Goal: Navigation & Orientation: Find specific page/section

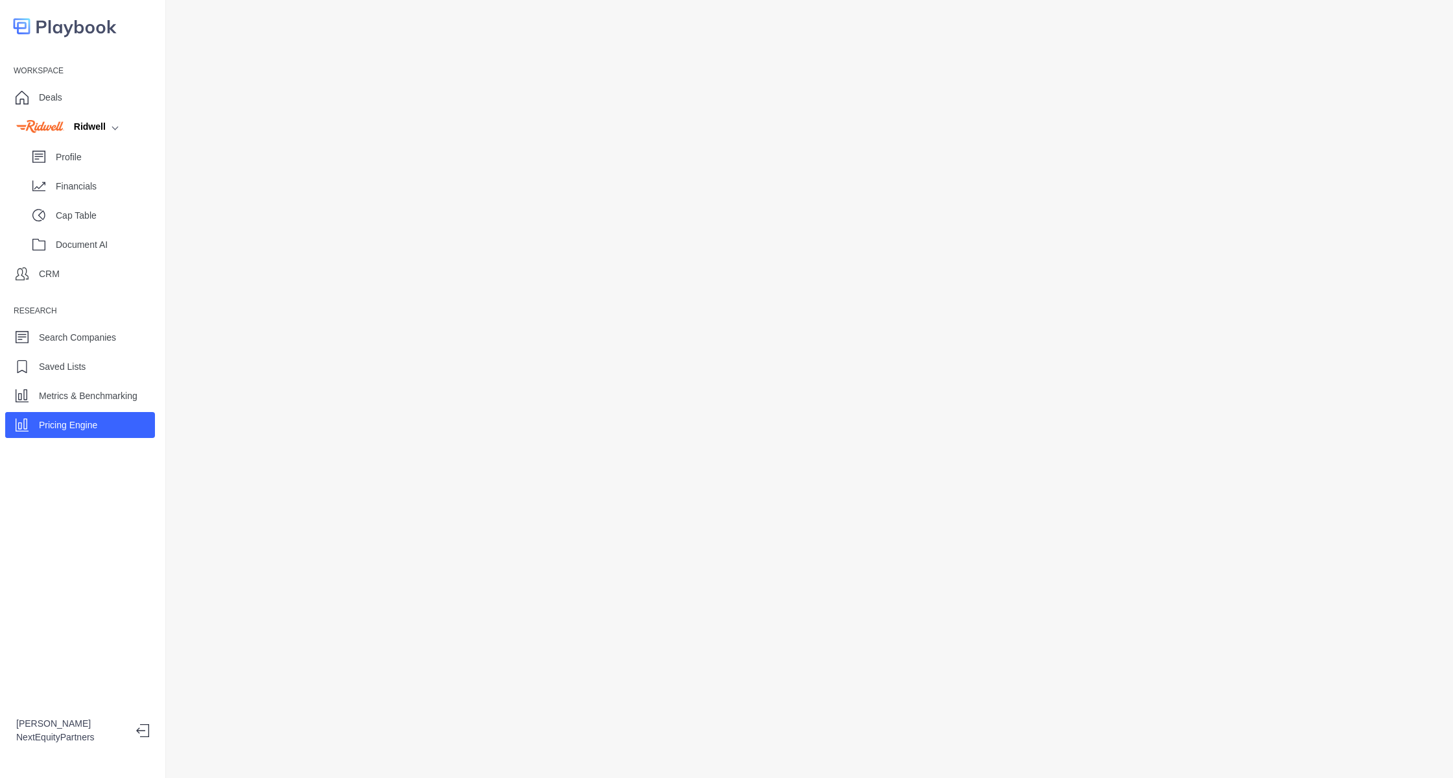
click at [177, 12] on div at bounding box center [809, 389] width 1287 height 778
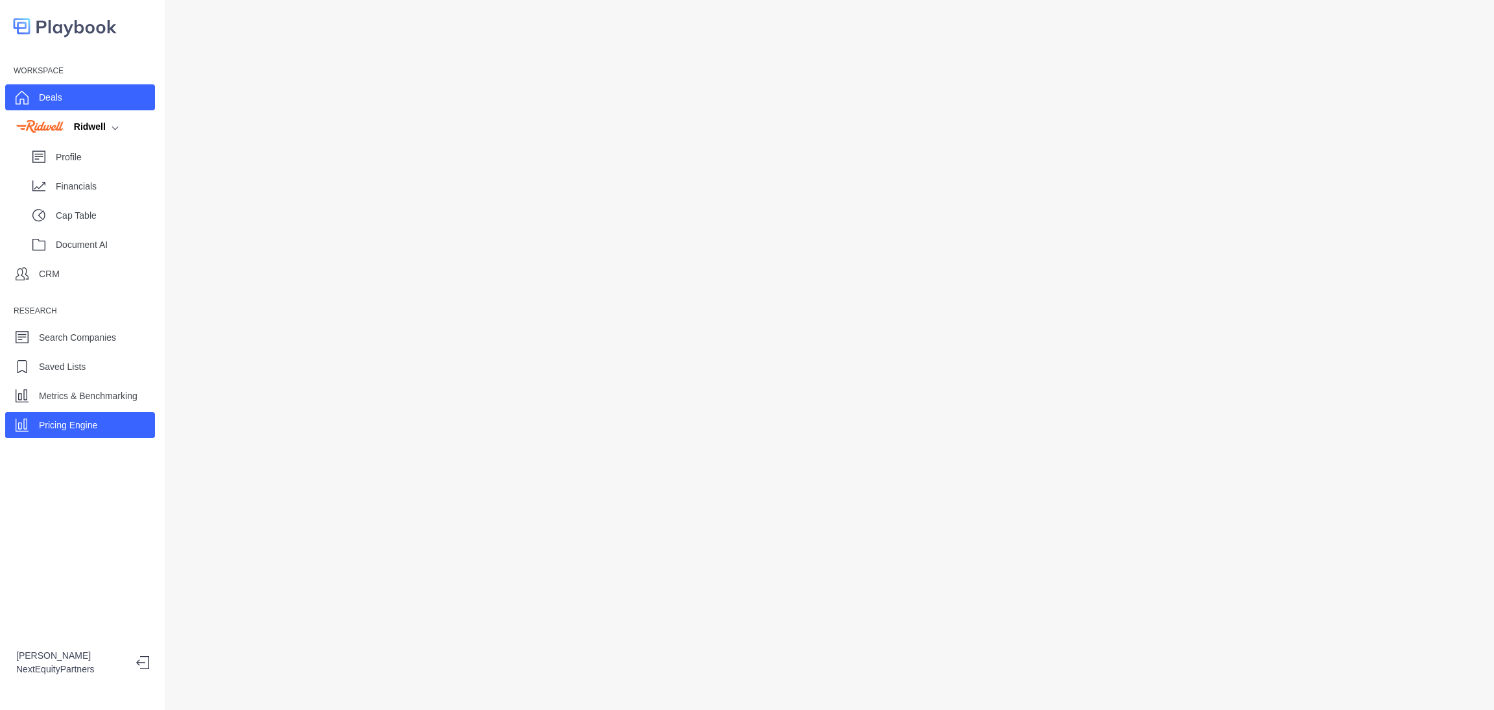
click at [45, 105] on div "Deals" at bounding box center [50, 97] width 23 height 19
click at [104, 396] on p "Metrics & Benchmarking" at bounding box center [88, 396] width 99 height 14
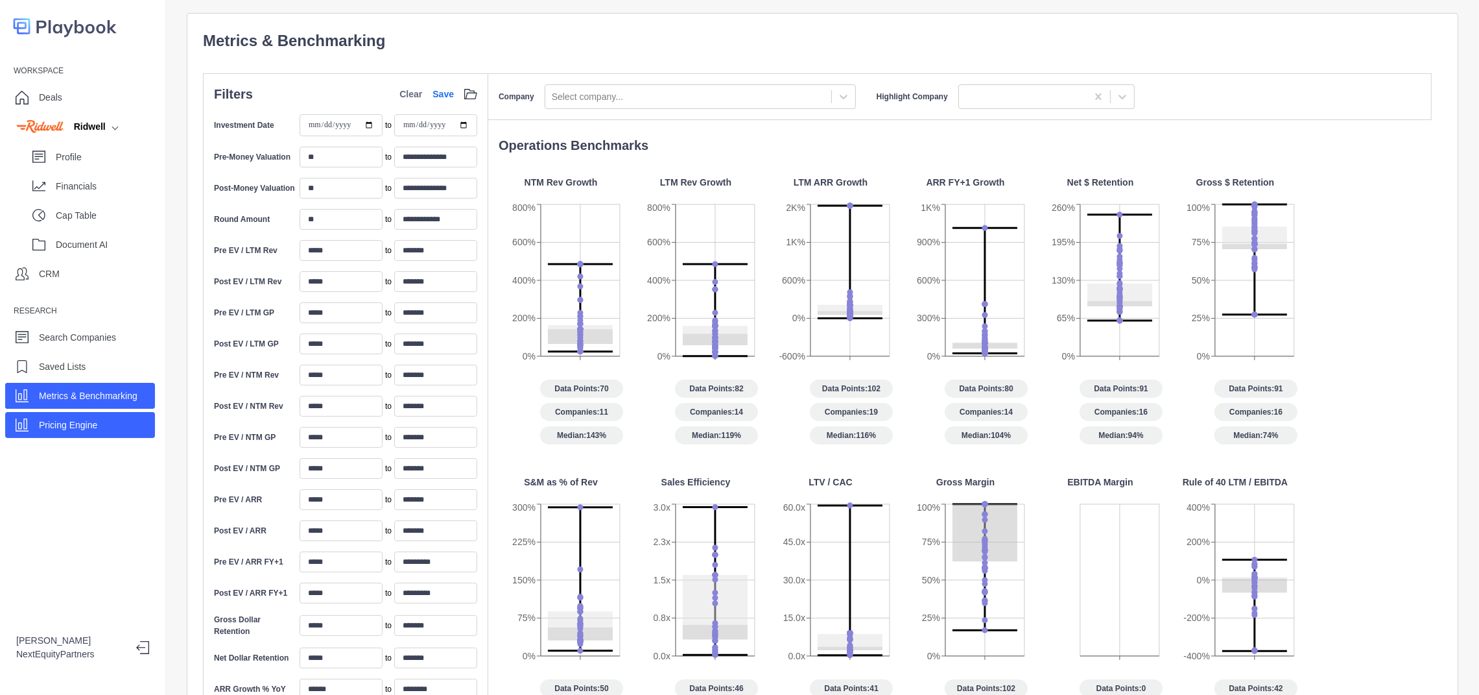
click at [78, 427] on p "Pricing Engine" at bounding box center [68, 425] width 58 height 14
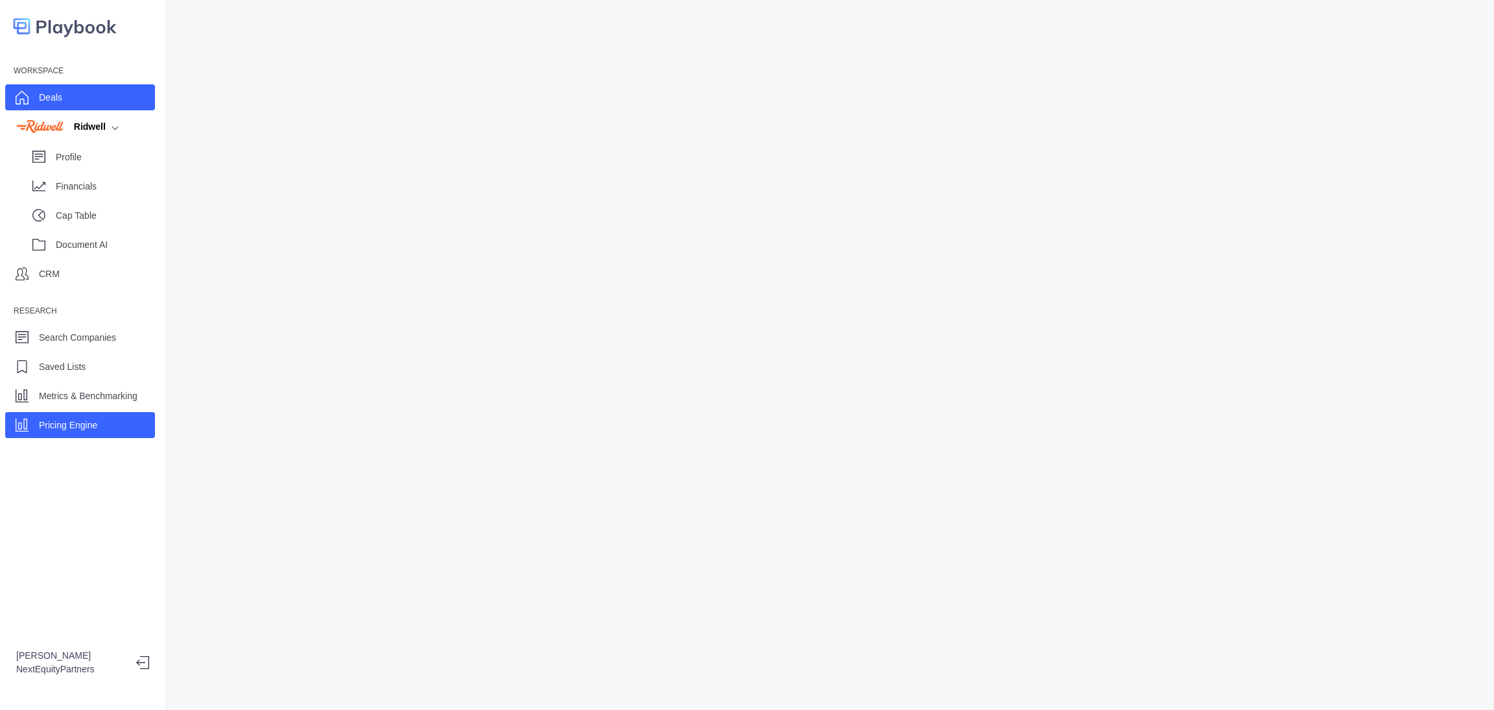
click at [50, 101] on p "Deals" at bounding box center [50, 98] width 23 height 14
click at [125, 418] on div "Pricing Engine" at bounding box center [80, 425] width 150 height 26
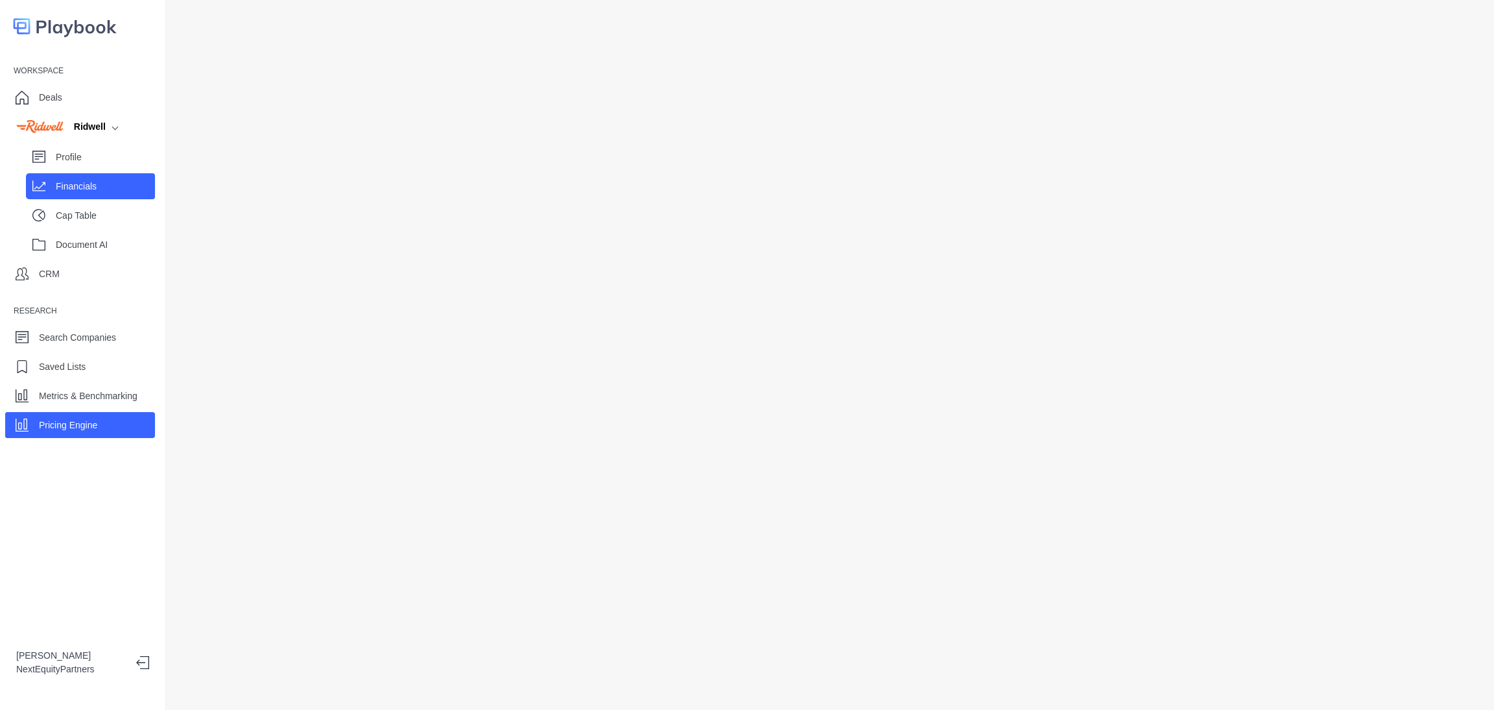
click at [108, 176] on div "Financials" at bounding box center [105, 185] width 99 height 19
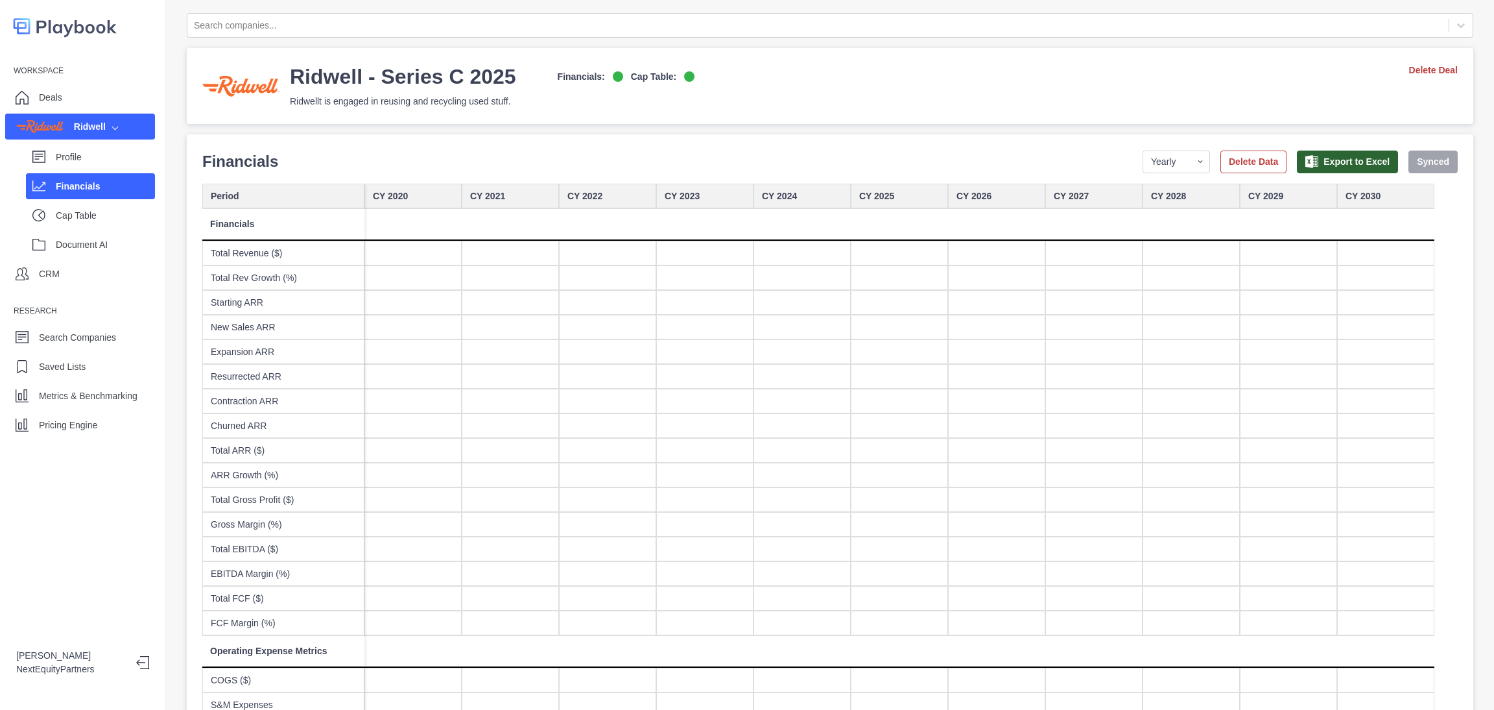
click at [77, 372] on p "Saved Lists" at bounding box center [62, 367] width 47 height 14
select select "Sight Machine Competitors"
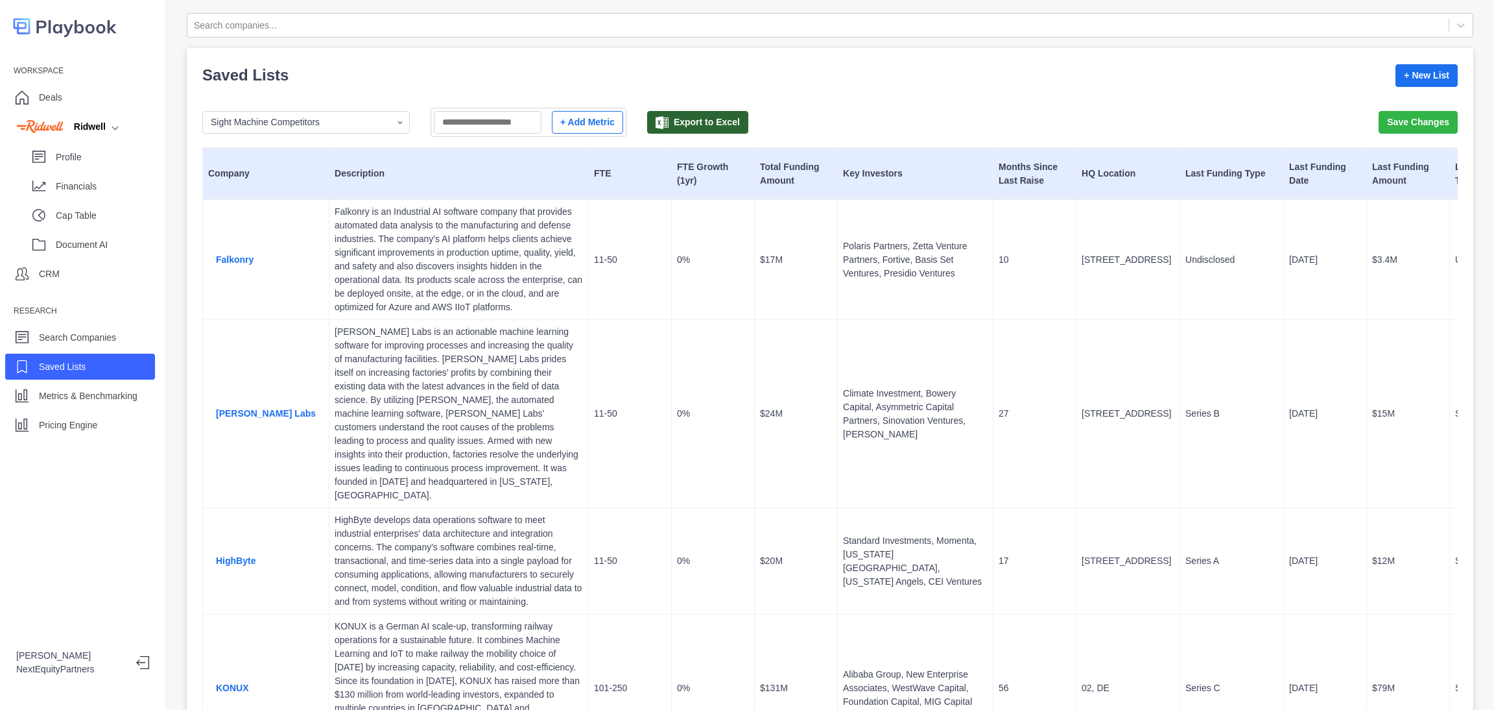
click at [91, 409] on div "Workspace Deals Ridwell Profile Financials Cap Table Document AI CRM Research S…" at bounding box center [82, 248] width 165 height 377
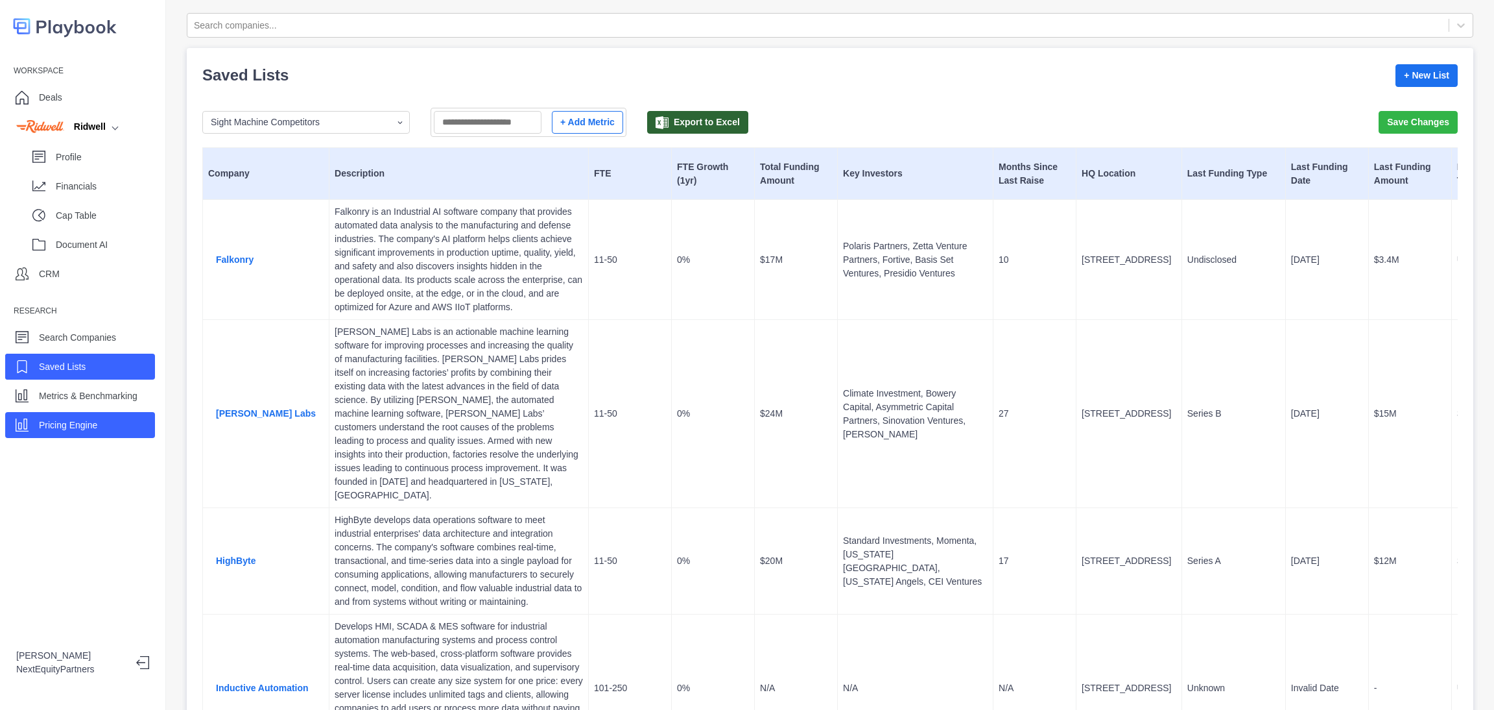
click at [91, 434] on div "Pricing Engine" at bounding box center [80, 425] width 150 height 26
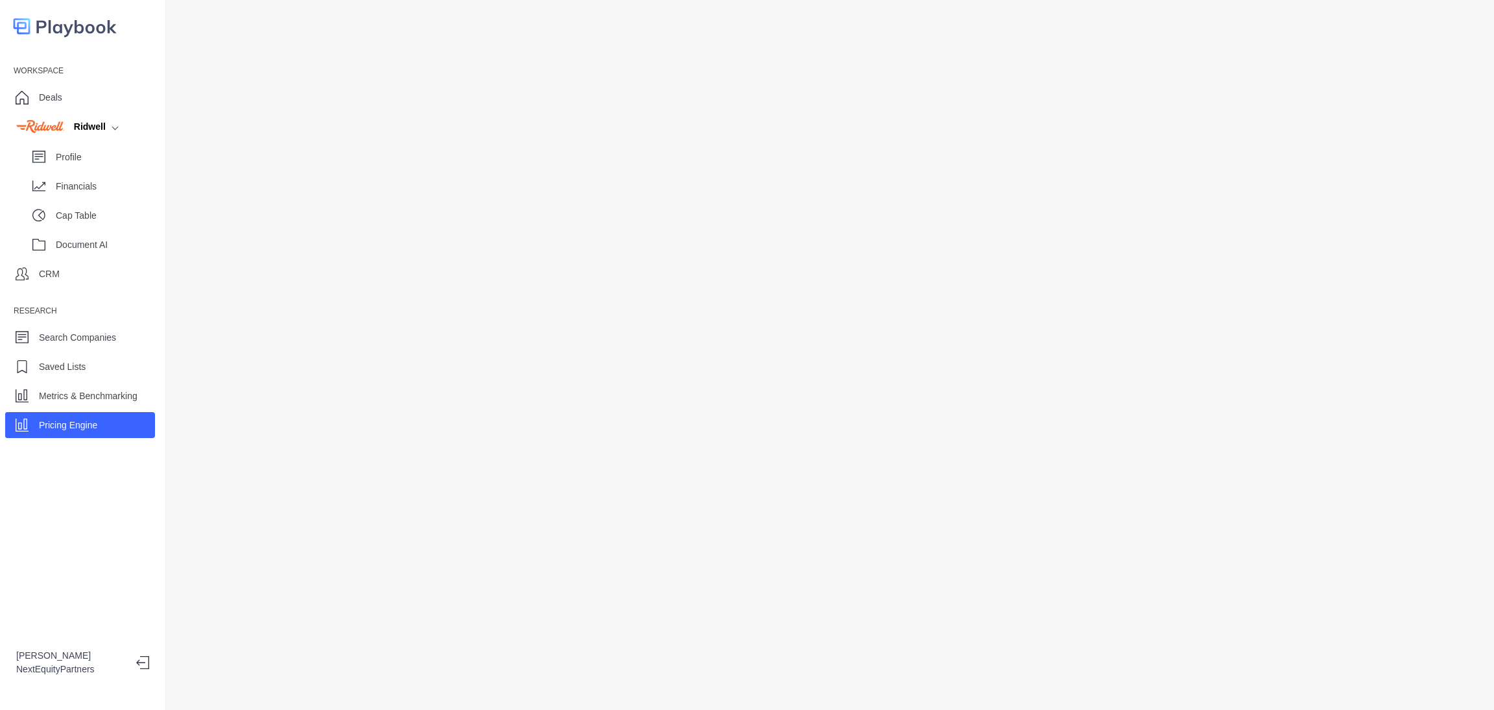
click at [65, 527] on div "Workspace Deals Ridwell Profile Financials Cap Table Document AI CRM Research S…" at bounding box center [83, 355] width 166 height 710
click at [134, 398] on p "Metrics & Benchmarking" at bounding box center [88, 396] width 99 height 14
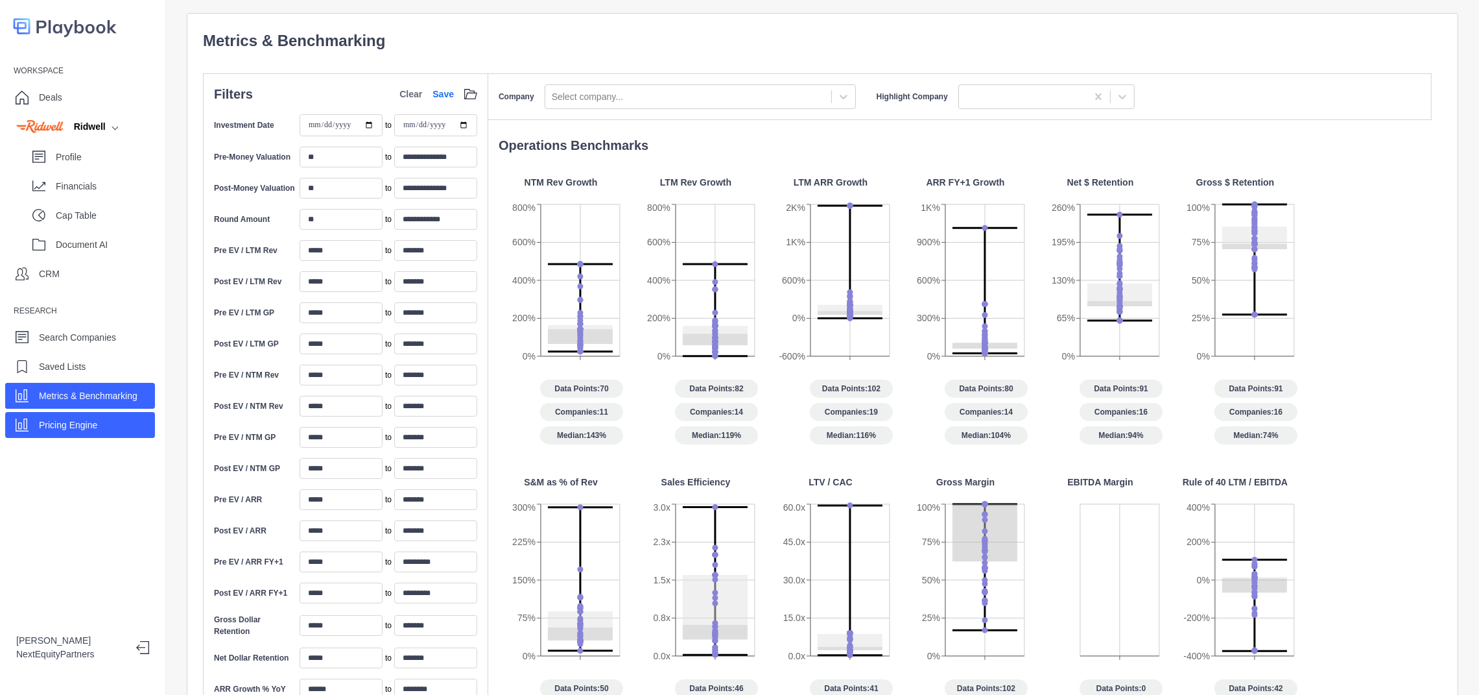
click at [82, 433] on div "Pricing Engine" at bounding box center [68, 424] width 58 height 19
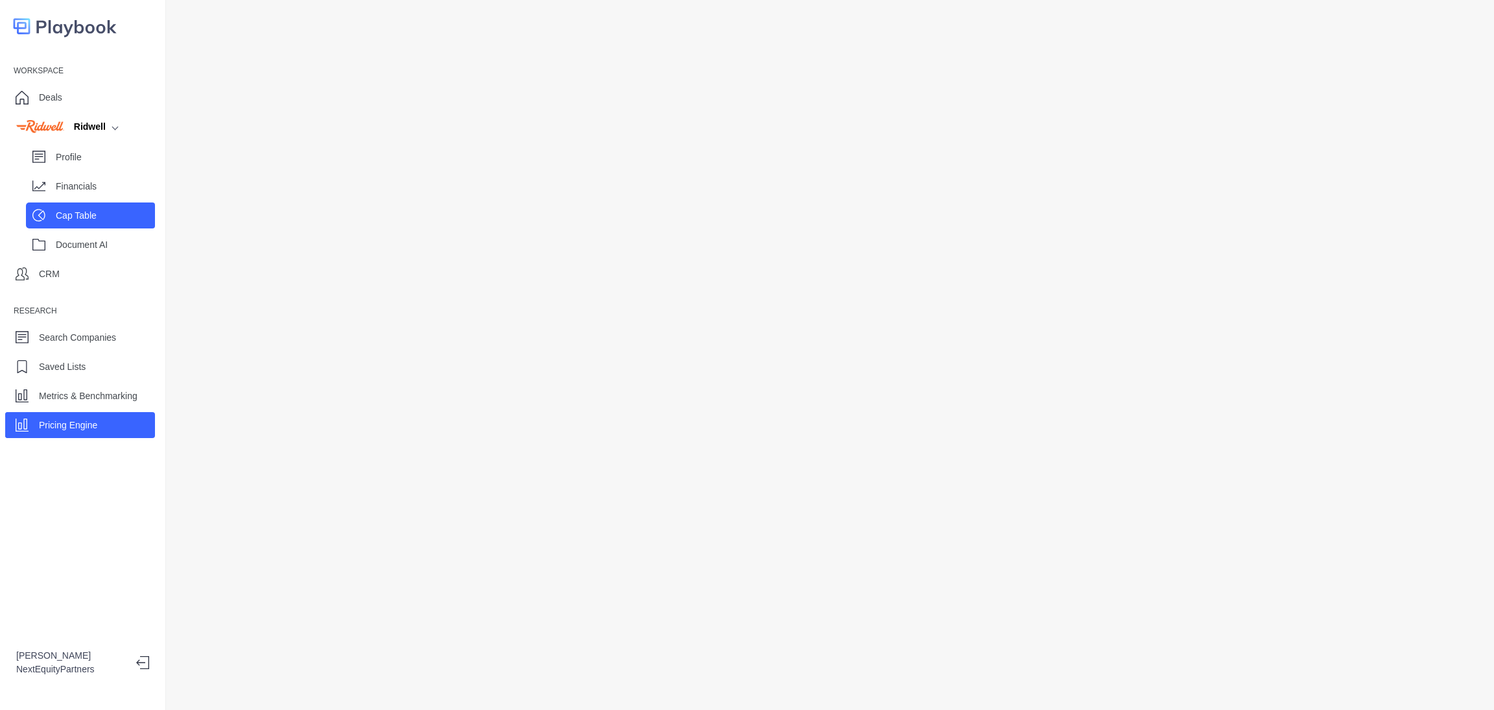
click at [108, 212] on p "Cap Table" at bounding box center [105, 216] width 99 height 14
select select "SHARE_HOLDER_TYPE_COMMON"
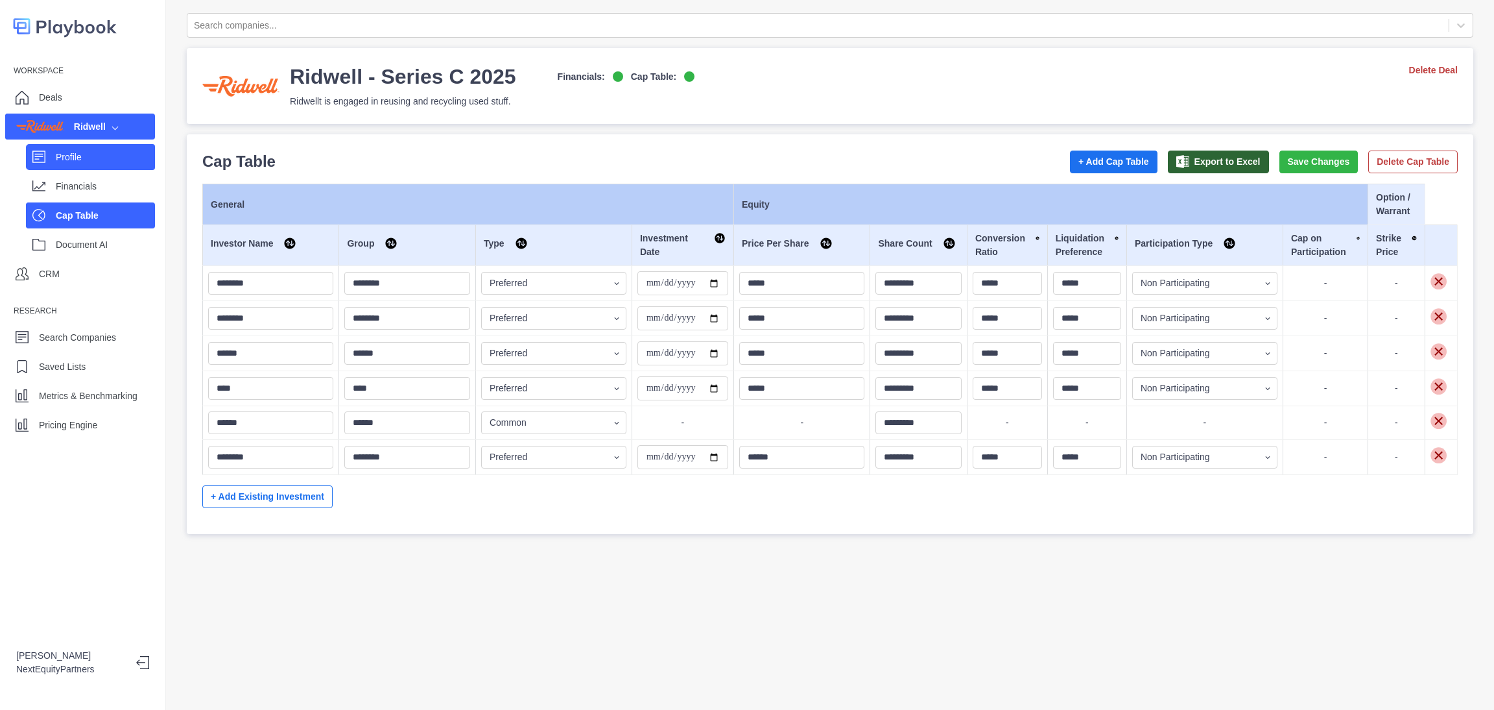
click at [69, 156] on p "Profile" at bounding box center [105, 157] width 99 height 14
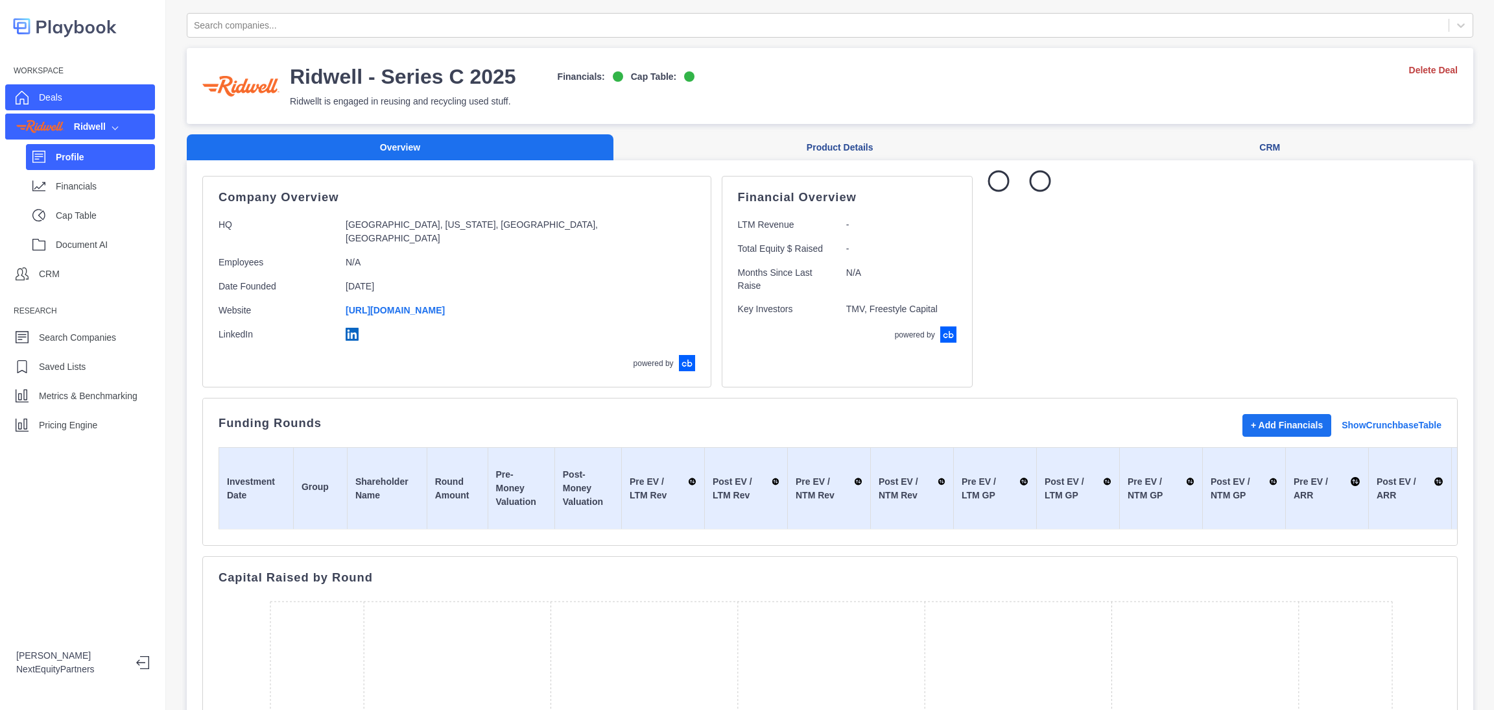
click at [88, 102] on div "Deals" at bounding box center [80, 97] width 150 height 26
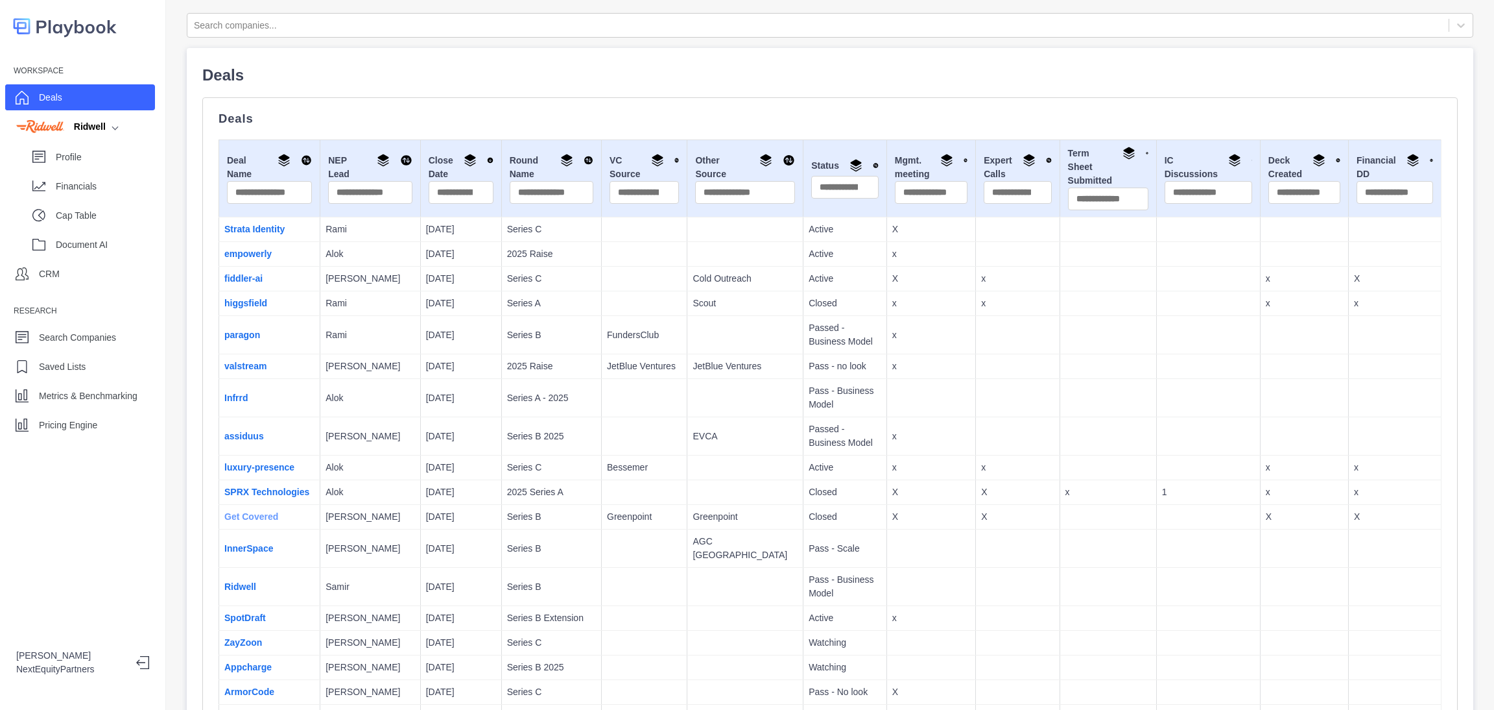
click at [248, 521] on link "Get Covered" at bounding box center [251, 516] width 54 height 10
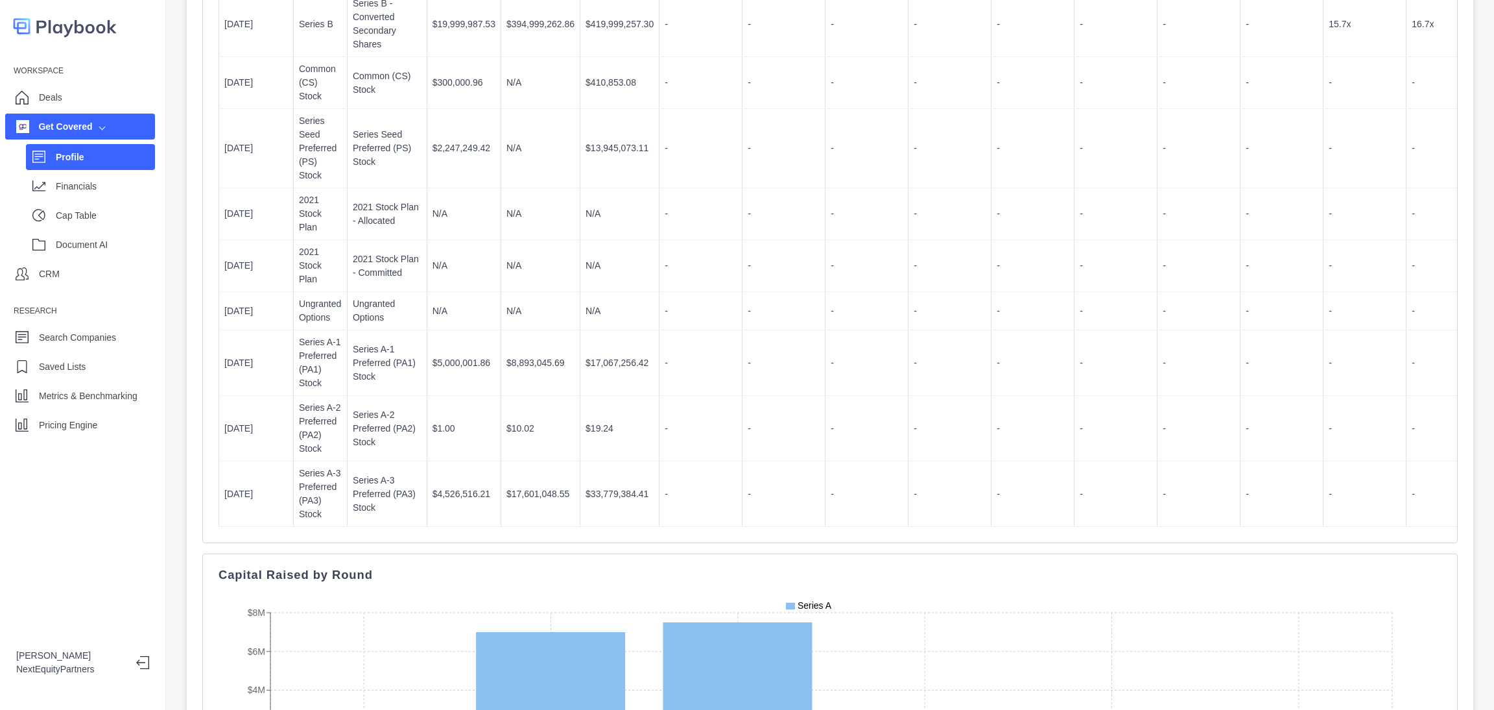
scroll to position [389, 0]
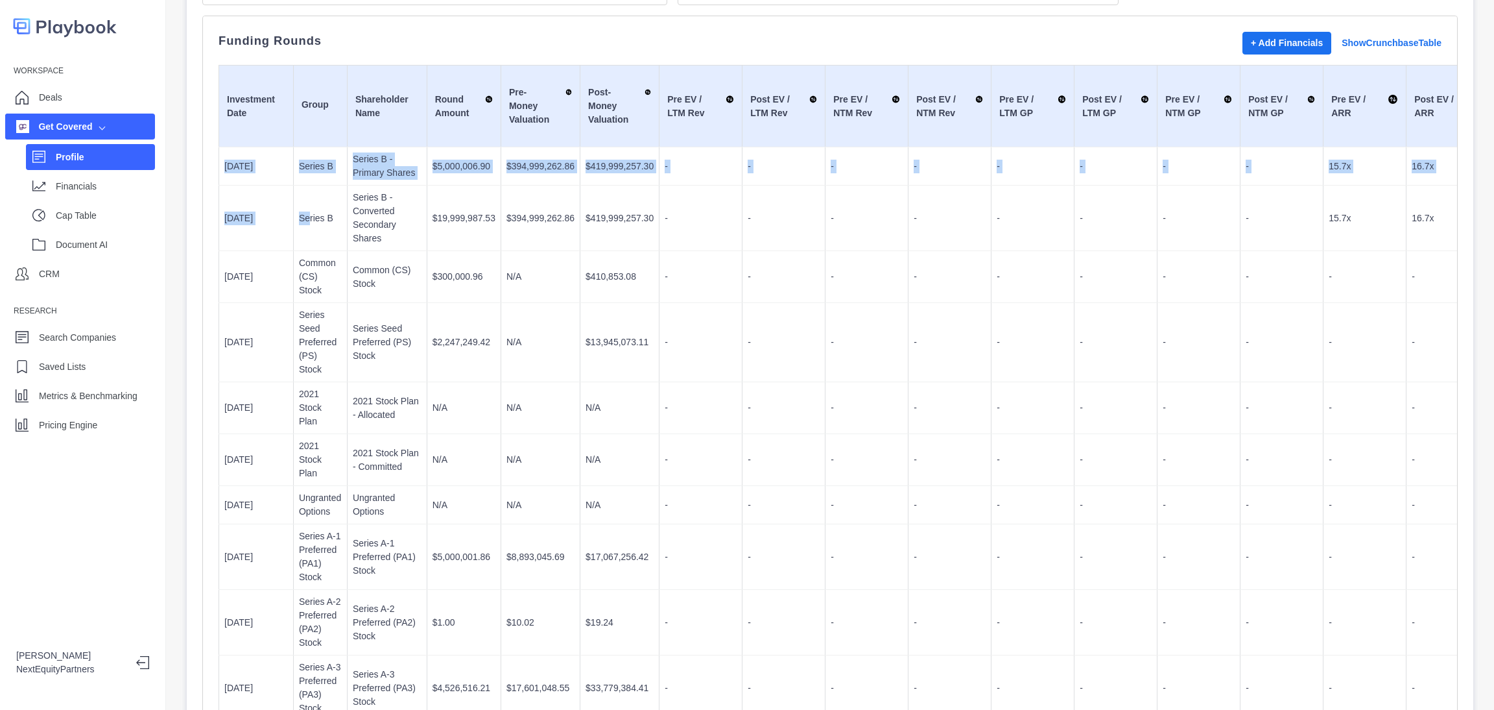
drag, startPoint x: 224, startPoint y: 164, endPoint x: 305, endPoint y: 222, distance: 99.0
click at [305, 222] on tbody "7/30/2025 Series B Series B - Primary Shares $5,000,006.90 $394,999,262.86 $419…" at bounding box center [1285, 433] width 2132 height 573
click at [303, 221] on p "Series B" at bounding box center [320, 218] width 43 height 14
click at [233, 152] on td "7/30/2025" at bounding box center [256, 166] width 75 height 38
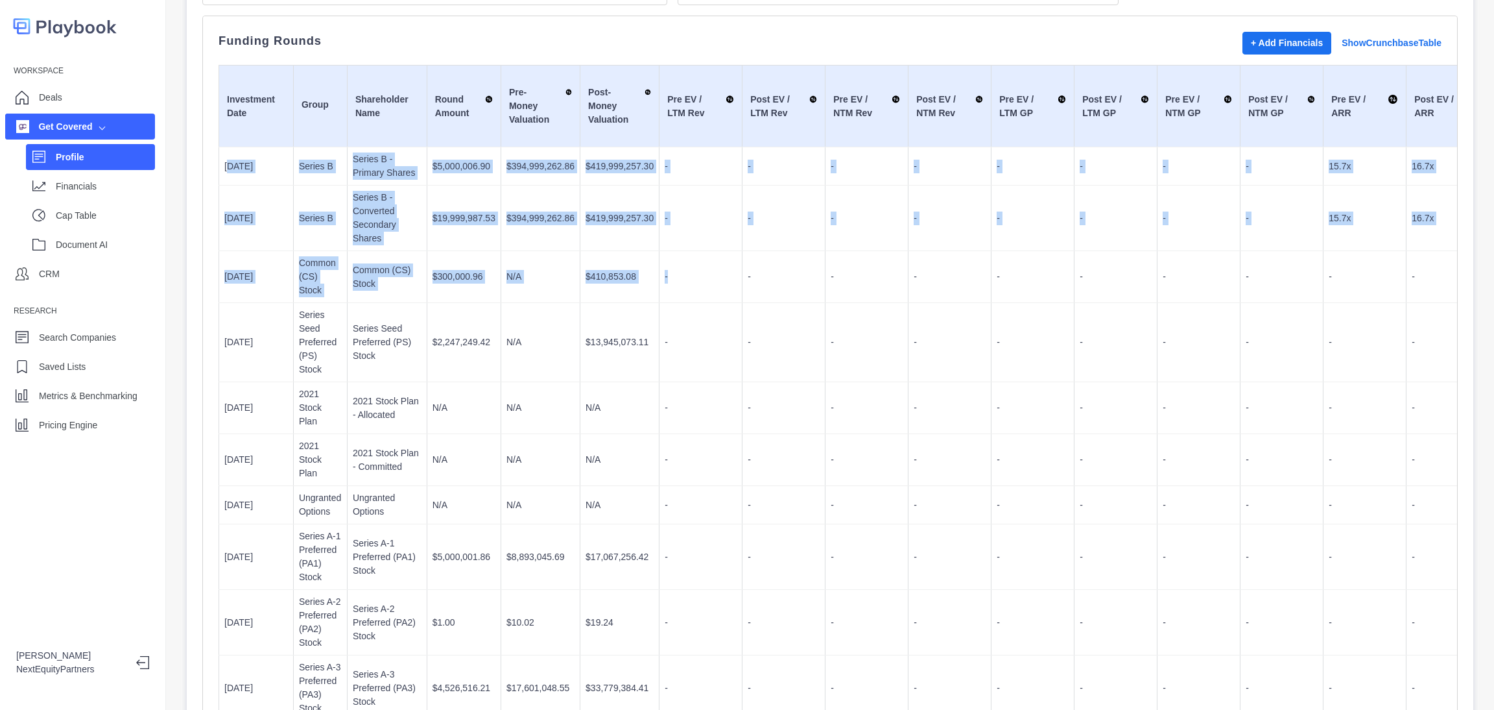
drag, startPoint x: 228, startPoint y: 175, endPoint x: 722, endPoint y: 257, distance: 501.0
click at [722, 257] on tbody "7/30/2025 Series B Series B - Primary Shares $5,000,006.90 $394,999,262.86 $419…" at bounding box center [1285, 433] width 2132 height 573
click at [722, 257] on td "-" at bounding box center [701, 277] width 83 height 52
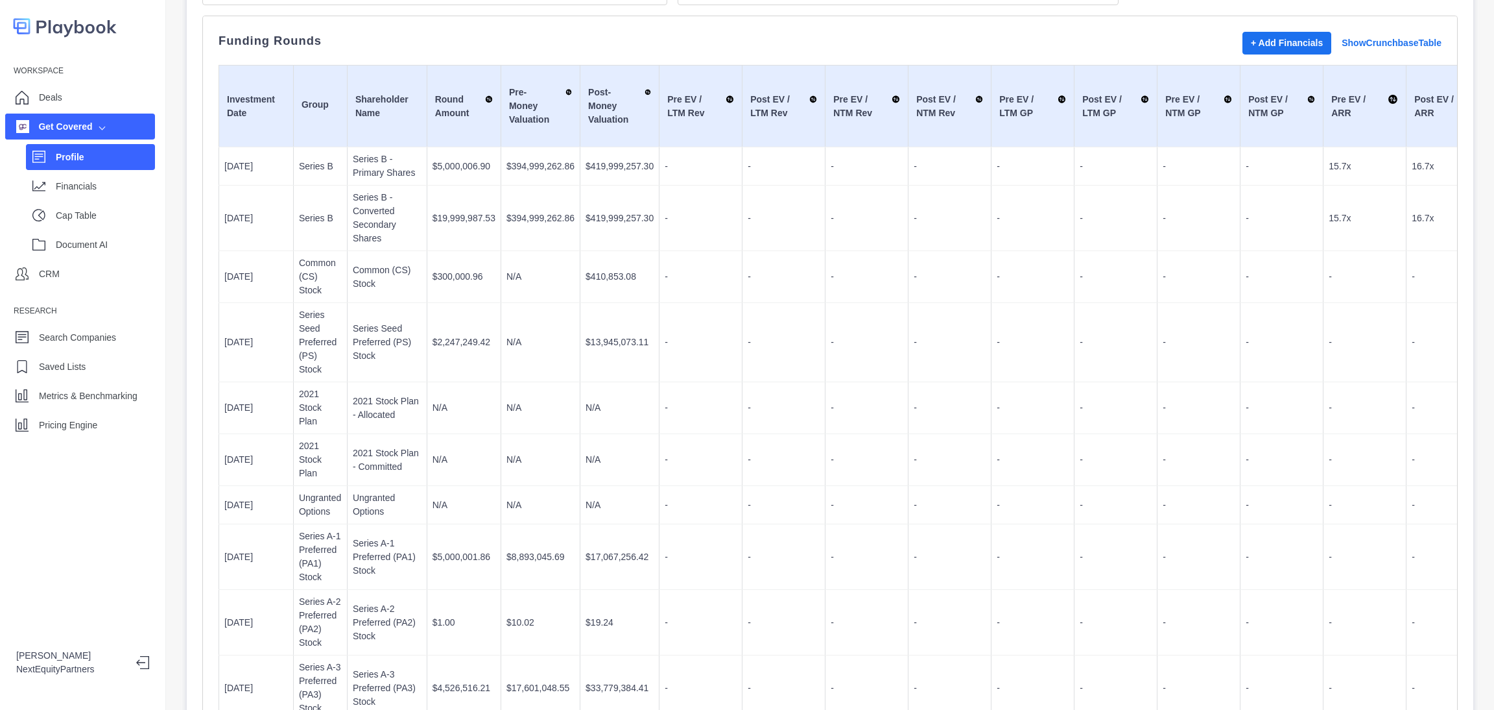
drag, startPoint x: 267, startPoint y: 150, endPoint x: 929, endPoint y: 303, distance: 680.3
click at [929, 303] on tbody "7/30/2025 Series B Series B - Primary Shares $5,000,006.90 $394,999,262.86 $419…" at bounding box center [1285, 433] width 2132 height 573
click at [929, 303] on td "-" at bounding box center [950, 342] width 83 height 79
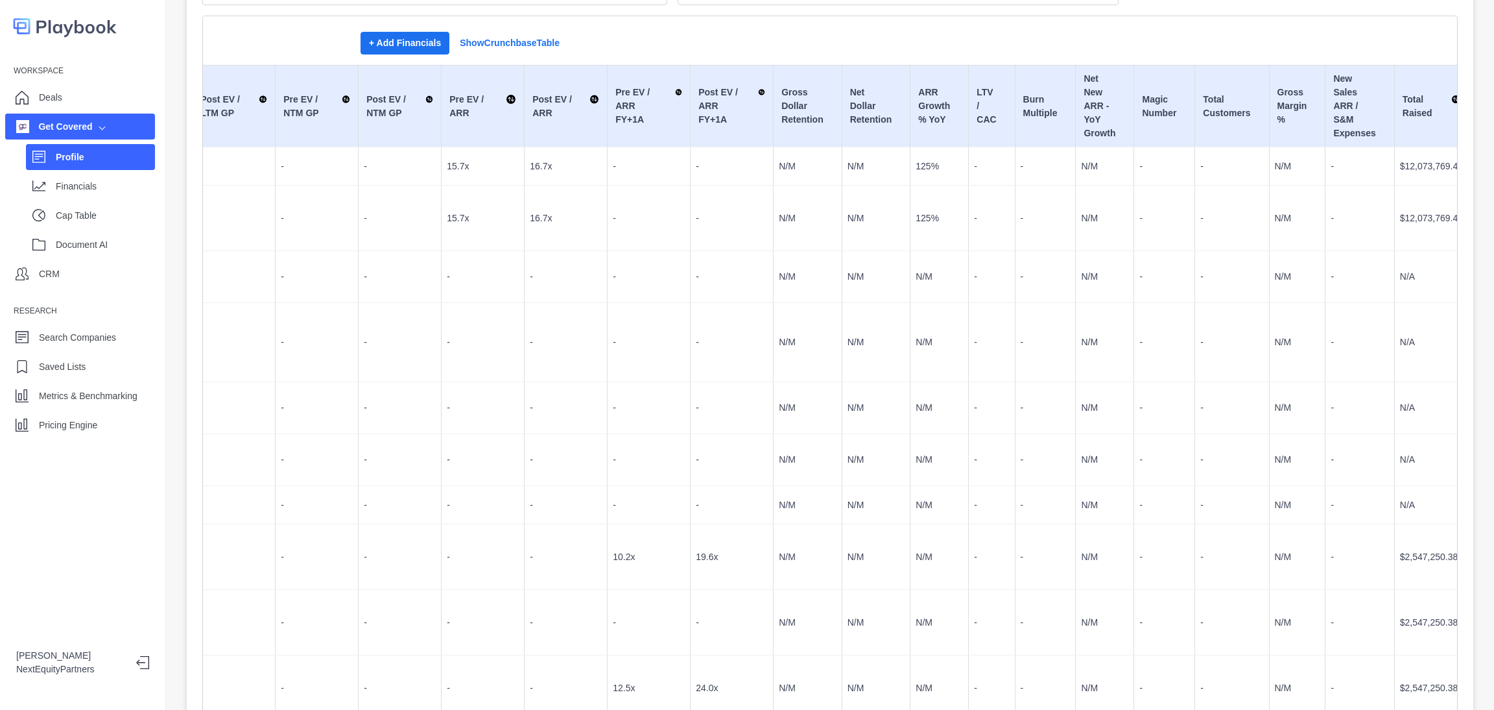
scroll to position [0, 903]
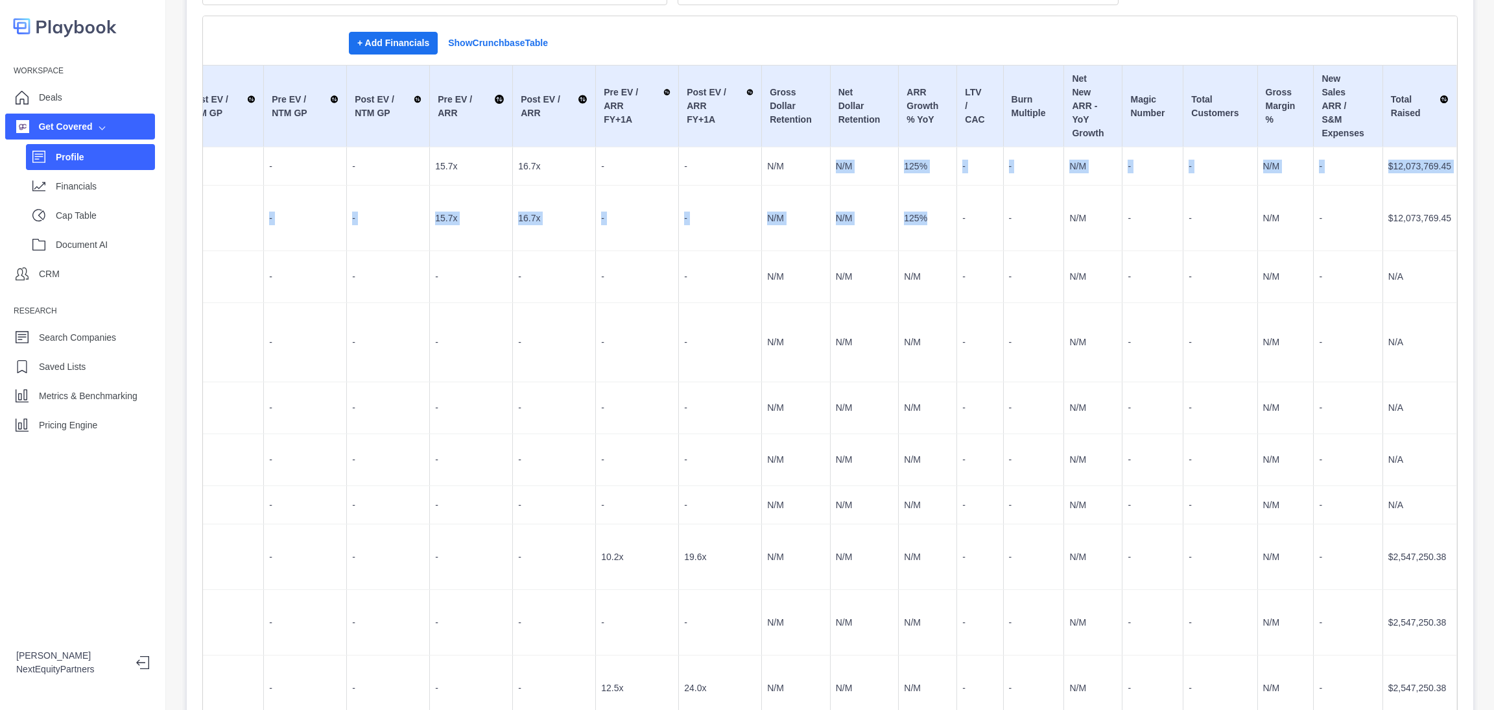
drag, startPoint x: 918, startPoint y: 224, endPoint x: 758, endPoint y: 149, distance: 177.0
click at [758, 149] on tbody "7/30/2025 Series B Series B - Primary Shares $5,000,006.90 $394,999,262.86 $419…" at bounding box center [392, 433] width 2132 height 573
click at [1069, 270] on p "N/M" at bounding box center [1092, 277] width 47 height 14
click at [1007, 102] on table "Investment Date Group Shareholder Name Round Amount Pre-Money Valuation Post-Mo…" at bounding box center [391, 393] width 2132 height 656
click at [1012, 101] on div "Burn Multiple" at bounding box center [1034, 106] width 45 height 27
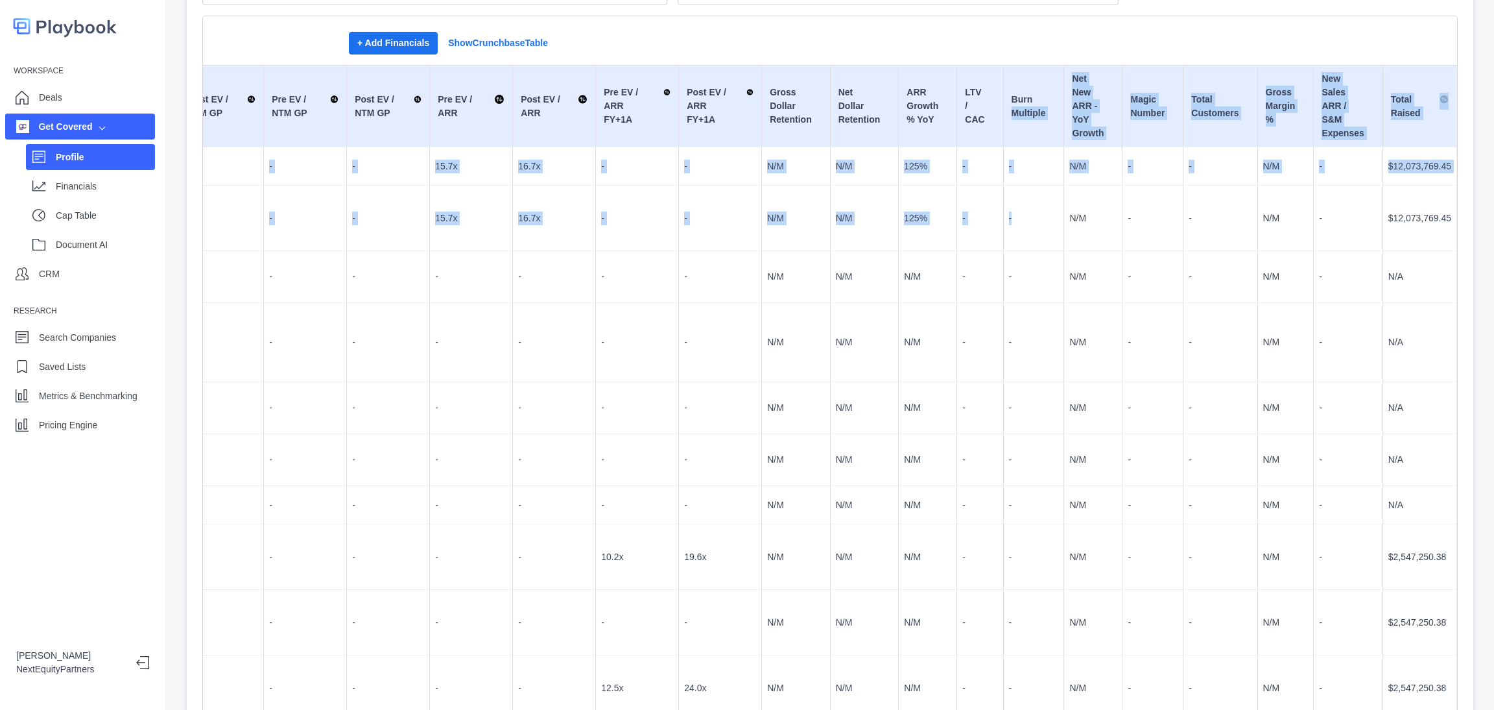
click at [1023, 202] on td "-" at bounding box center [1033, 218] width 61 height 66
drag, startPoint x: 925, startPoint y: 190, endPoint x: 1138, endPoint y: 213, distance: 214.0
click at [1138, 213] on tbody "7/30/2025 Series B Series B - Primary Shares $5,000,006.90 $394,999,262.86 $419…" at bounding box center [392, 433] width 2132 height 573
click at [1138, 213] on p "-" at bounding box center [1153, 218] width 50 height 14
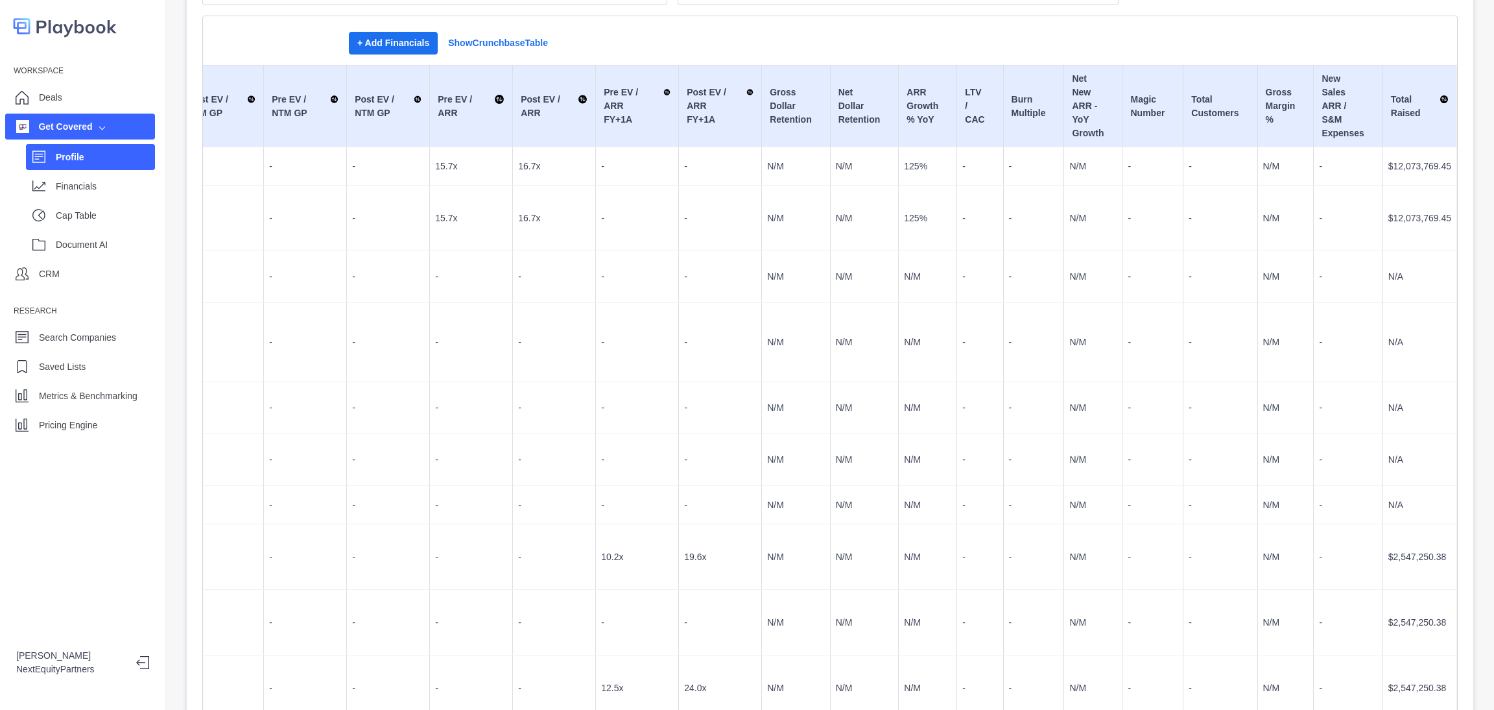
click at [1384, 246] on td "$12,073,769.45" at bounding box center [1420, 218] width 74 height 66
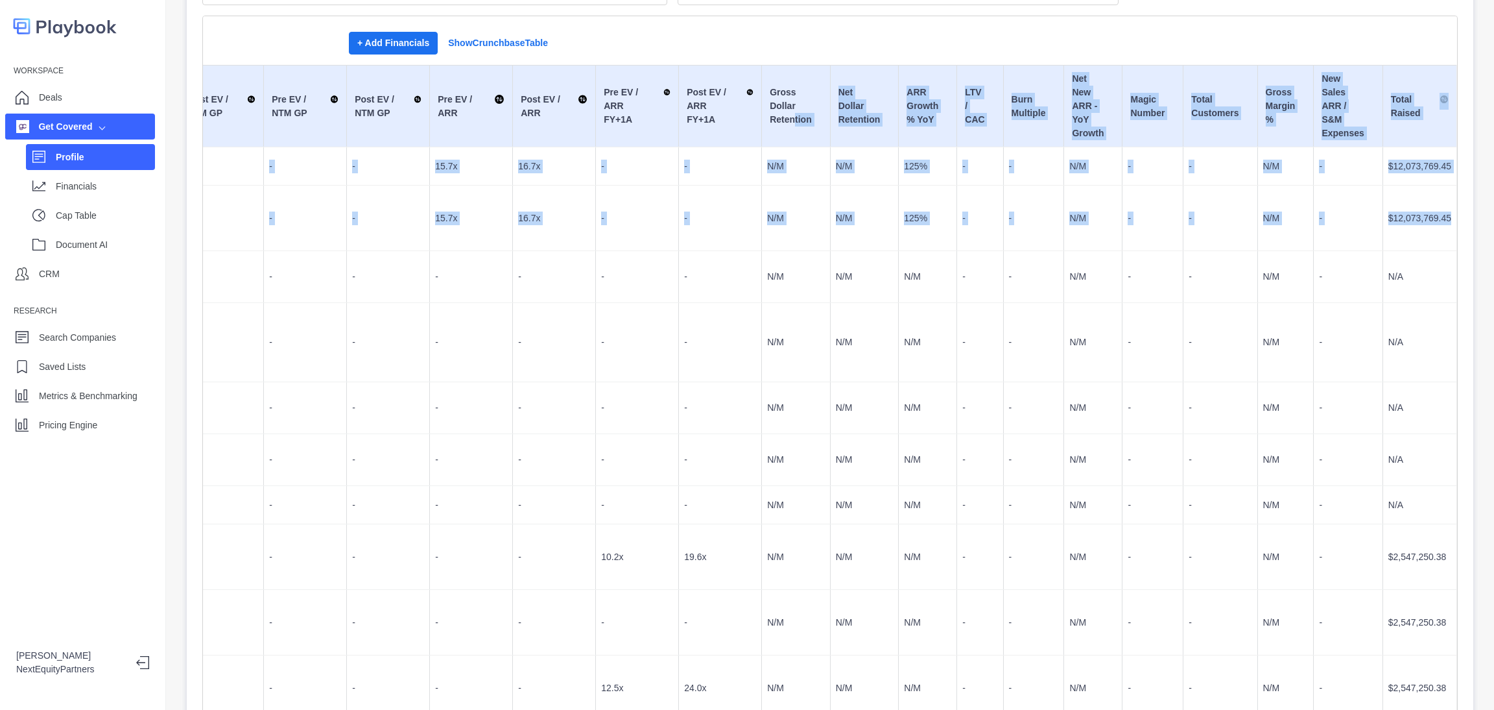
drag, startPoint x: 1407, startPoint y: 232, endPoint x: 768, endPoint y: 121, distance: 648.9
click at [768, 121] on table "Investment Date Group Shareholder Name Round Amount Pre-Money Valuation Post-Mo…" at bounding box center [391, 393] width 2132 height 656
click at [959, 243] on td "-" at bounding box center [980, 218] width 46 height 66
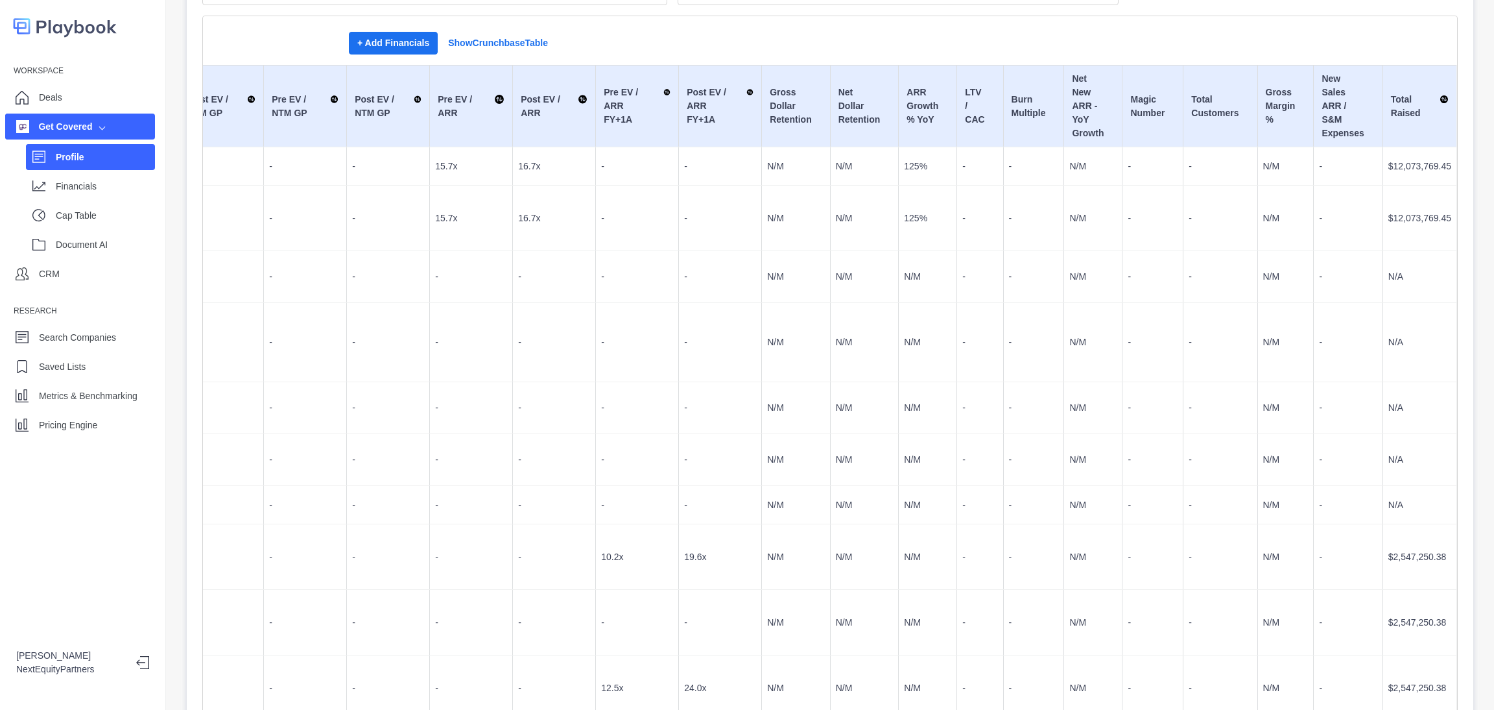
click at [796, 167] on p "N/M" at bounding box center [796, 167] width 58 height 14
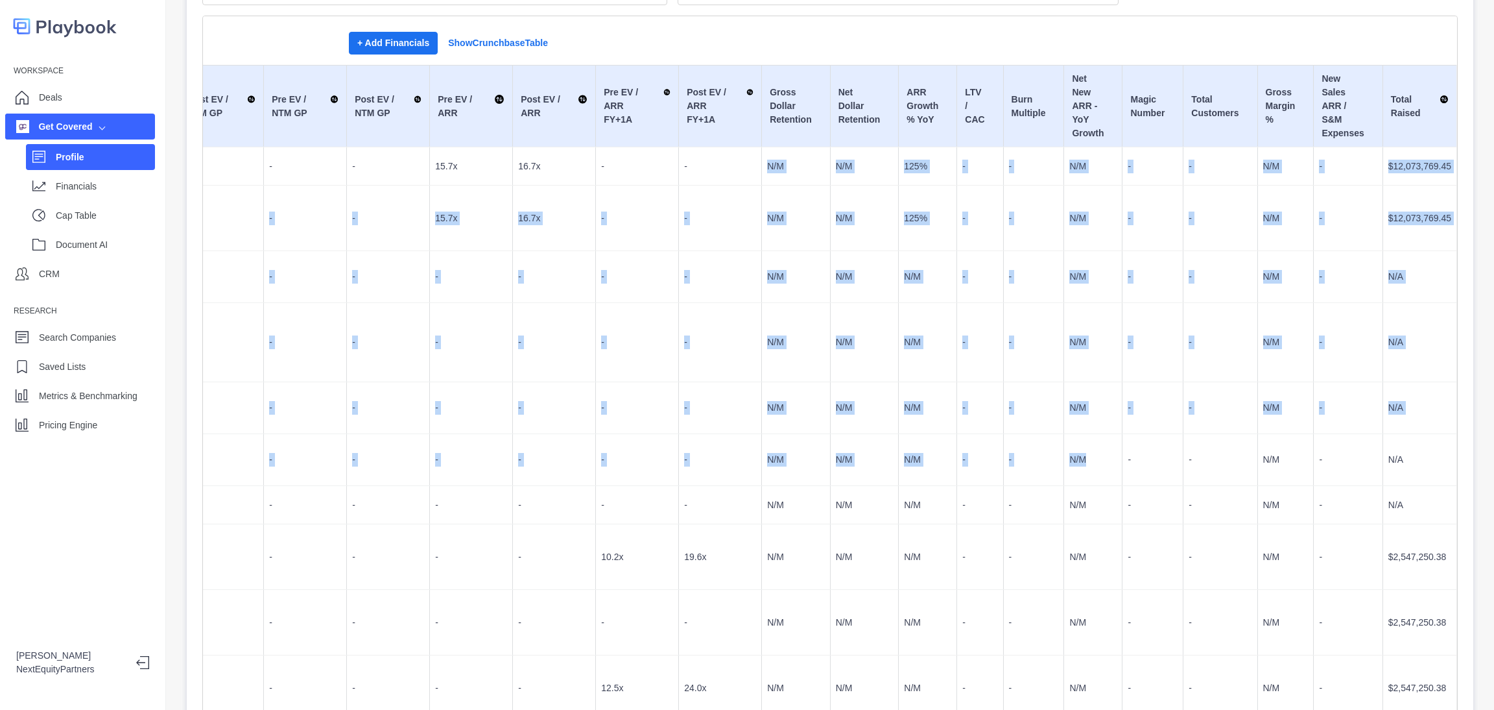
drag, startPoint x: 737, startPoint y: 157, endPoint x: 1054, endPoint y: 394, distance: 396.1
click at [1054, 394] on tbody "7/30/2025 Series B Series B - Primary Shares $5,000,006.90 $394,999,262.86 $419…" at bounding box center [392, 433] width 2132 height 573
click at [1064, 434] on td "N/M" at bounding box center [1093, 460] width 58 height 52
drag, startPoint x: 1259, startPoint y: 499, endPoint x: 656, endPoint y: 149, distance: 697.5
click at [656, 149] on tbody "7/30/2025 Series B Series B - Primary Shares $5,000,006.90 $394,999,262.86 $419…" at bounding box center [392, 433] width 2132 height 573
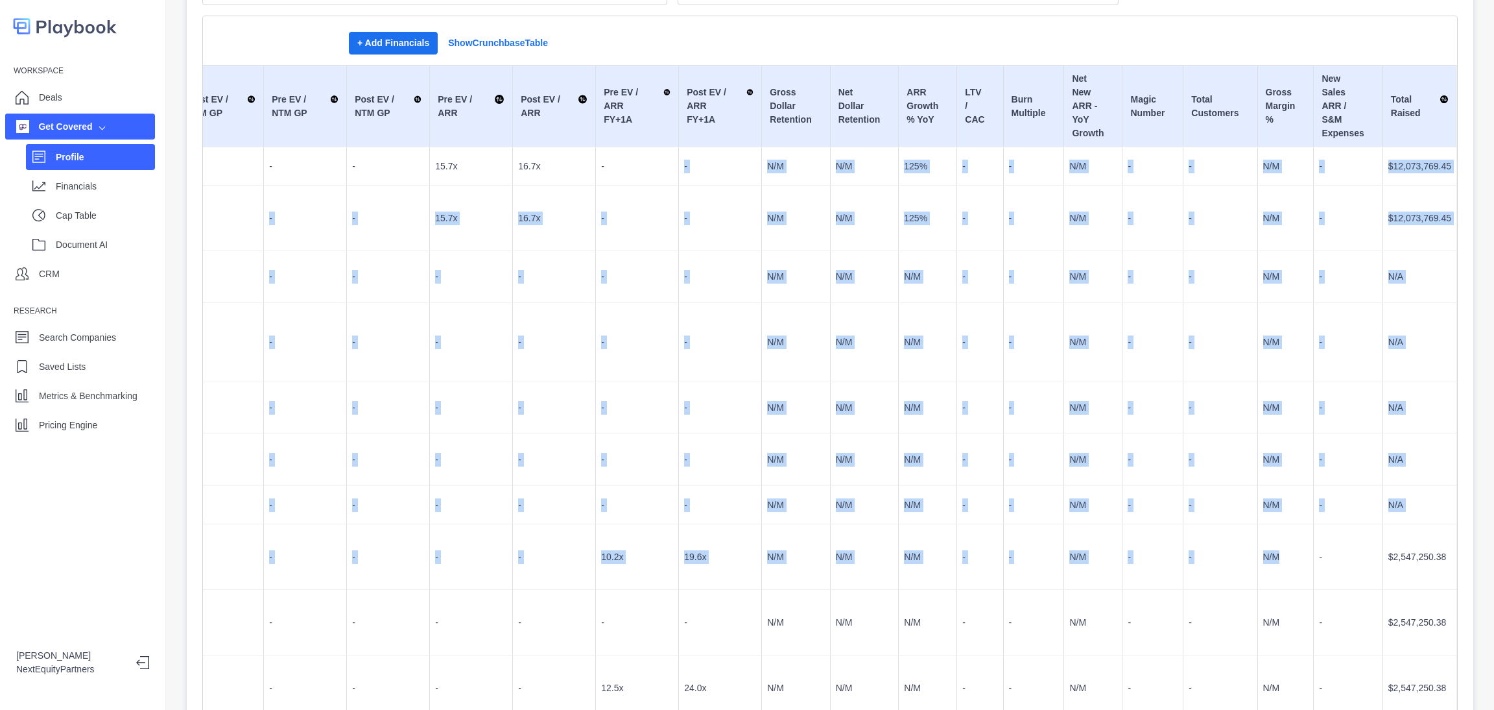
click at [830, 231] on td "N/M" at bounding box center [864, 218] width 69 height 66
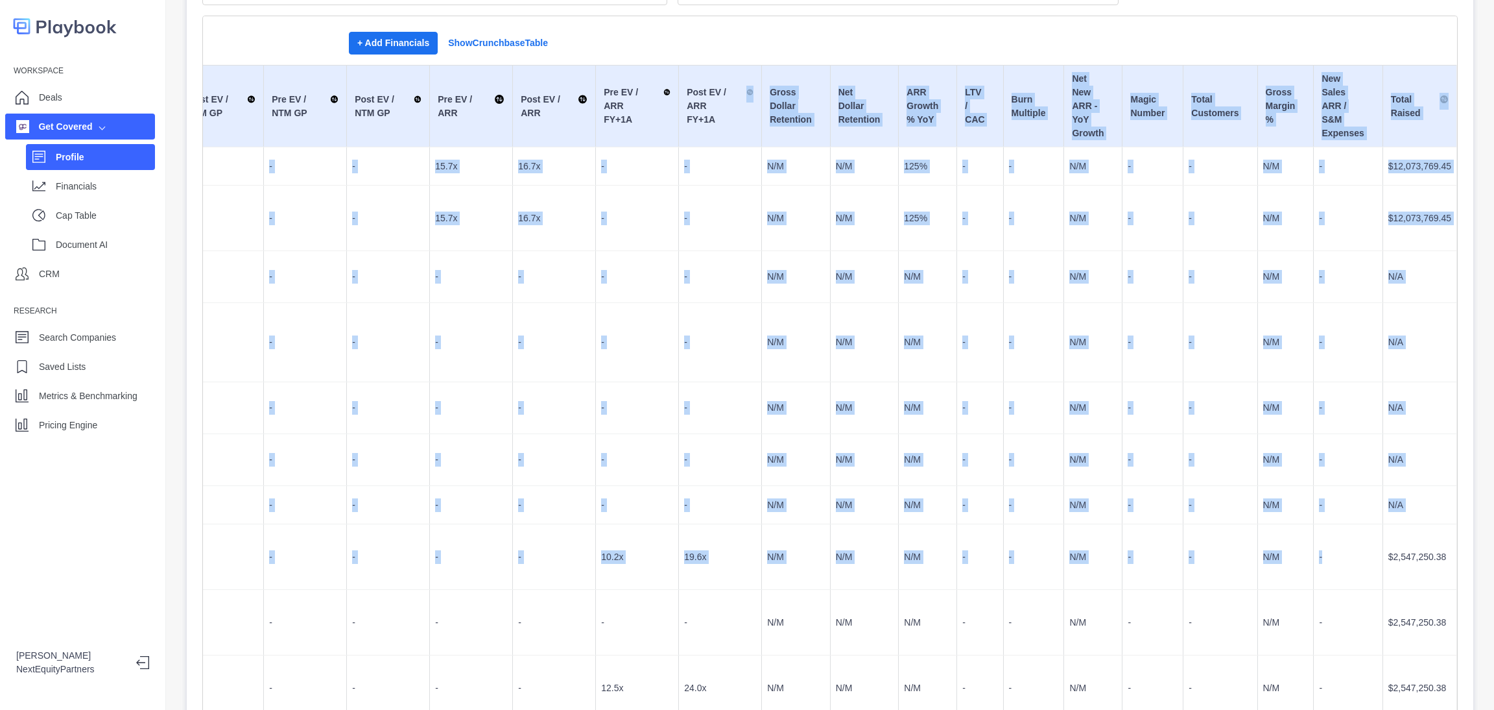
drag, startPoint x: 718, startPoint y: 145, endPoint x: 1319, endPoint y: 488, distance: 691.6
click at [1319, 487] on table "Investment Date Group Shareholder Name Round Amount Pre-Money Valuation Post-Mo…" at bounding box center [391, 393] width 2132 height 656
click at [1320, 524] on td "-" at bounding box center [1348, 557] width 69 height 66
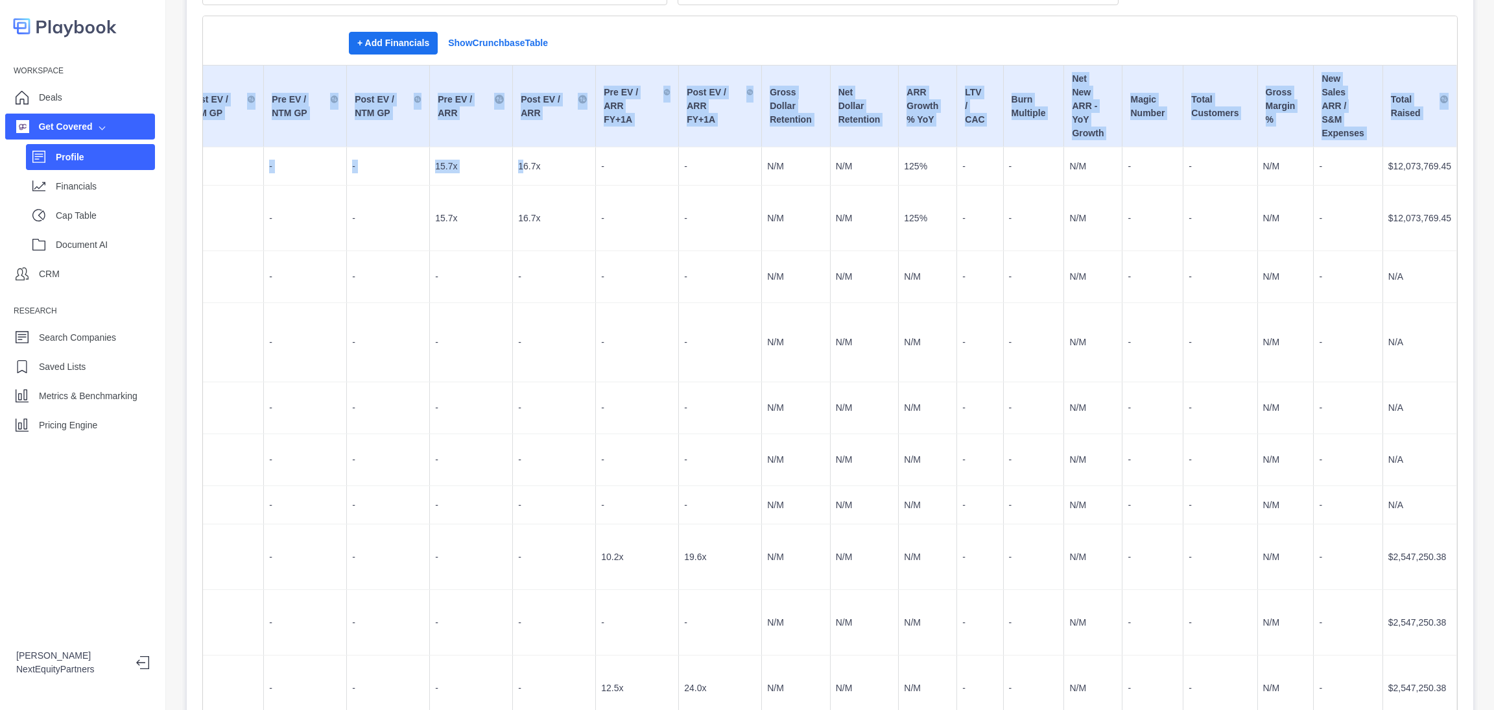
drag, startPoint x: 1431, startPoint y: 589, endPoint x: 496, endPoint y: 147, distance: 1033.7
click at [496, 148] on div "Search companies... Get Covered - Series B Financials: Cap Table: Get Covered d…" at bounding box center [830, 355] width 1328 height 710
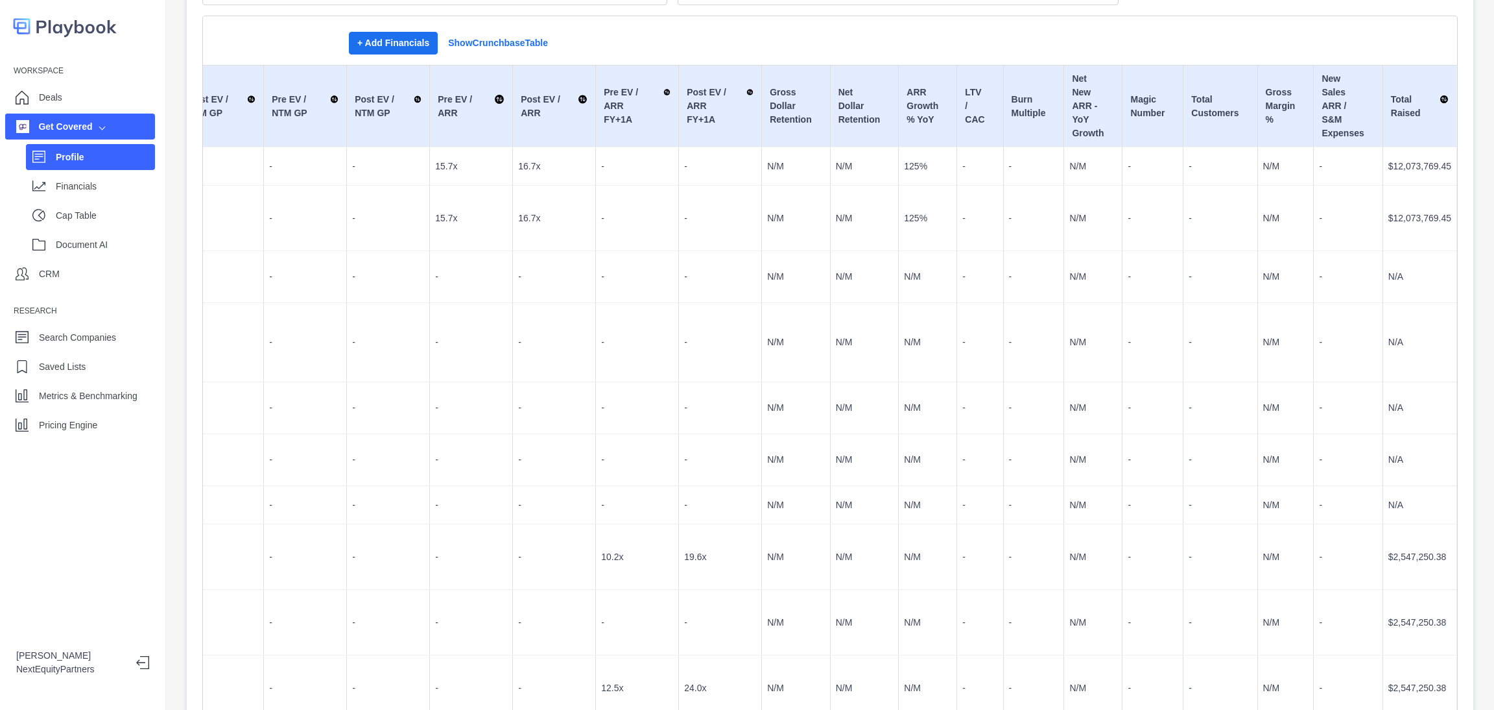
click at [513, 146] on td "Post EV / ARR" at bounding box center [554, 107] width 83 height 82
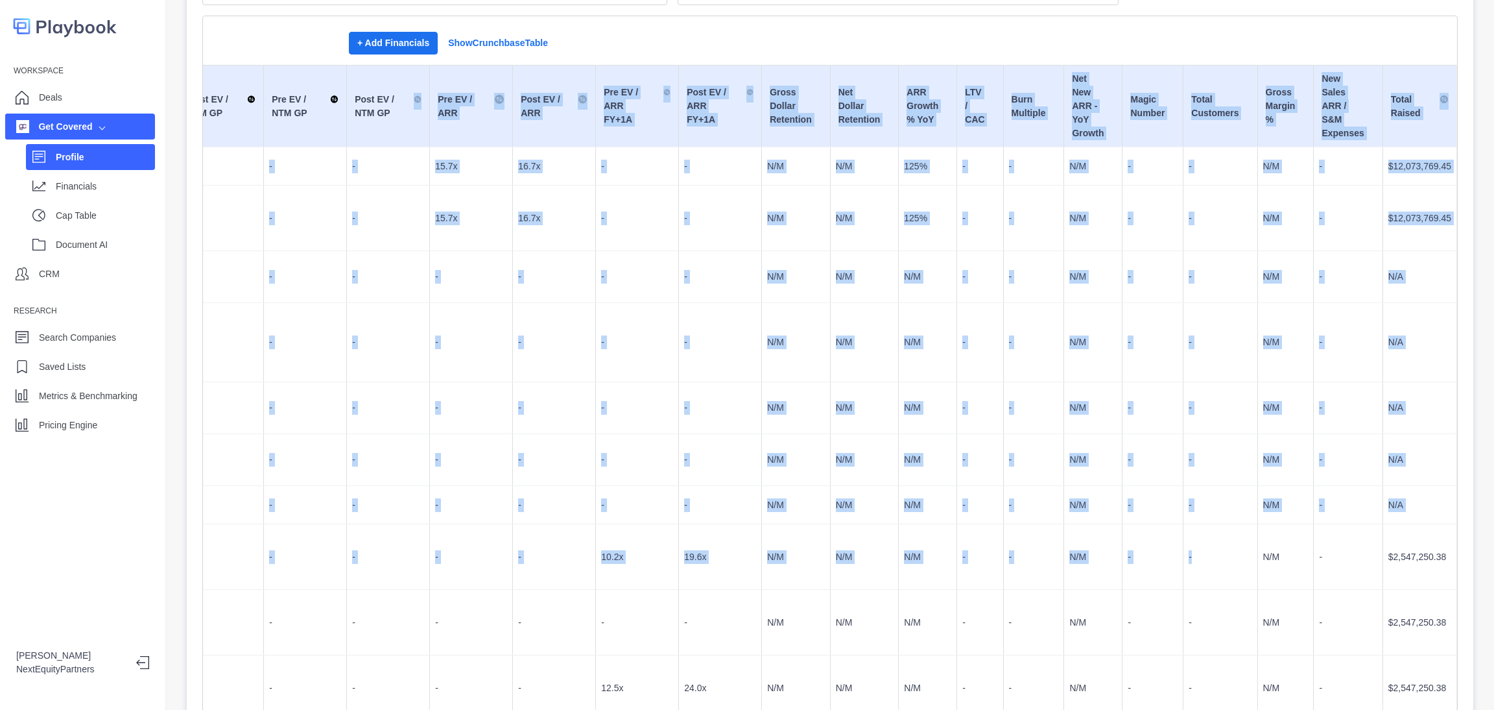
drag, startPoint x: 457, startPoint y: 194, endPoint x: 1189, endPoint y: 478, distance: 785.4
click at [1189, 483] on table "Investment Date Group Shareholder Name Round Amount Pre-Money Valuation Post-Mo…" at bounding box center [391, 393] width 2132 height 656
drag, startPoint x: 1189, startPoint y: 478, endPoint x: 1195, endPoint y: 514, distance: 36.3
click at [1189, 524] on td "-" at bounding box center [1221, 557] width 74 height 66
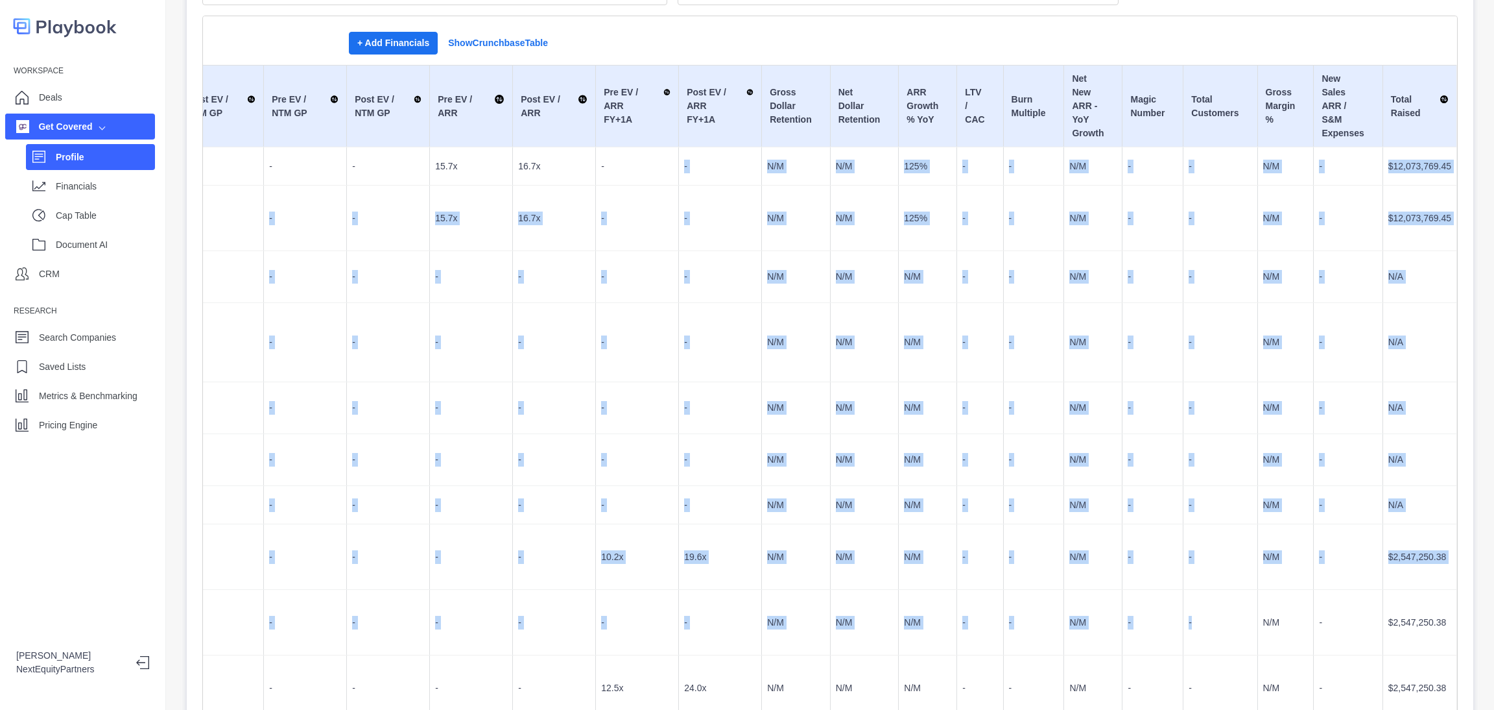
drag, startPoint x: 1211, startPoint y: 562, endPoint x: 639, endPoint y: 181, distance: 686.6
click at [639, 181] on tbody "7/30/2025 Series B Series B - Primary Shares $5,000,006.90 $394,999,262.86 $419…" at bounding box center [392, 433] width 2132 height 573
click at [1258, 524] on td "N/M" at bounding box center [1286, 557] width 56 height 66
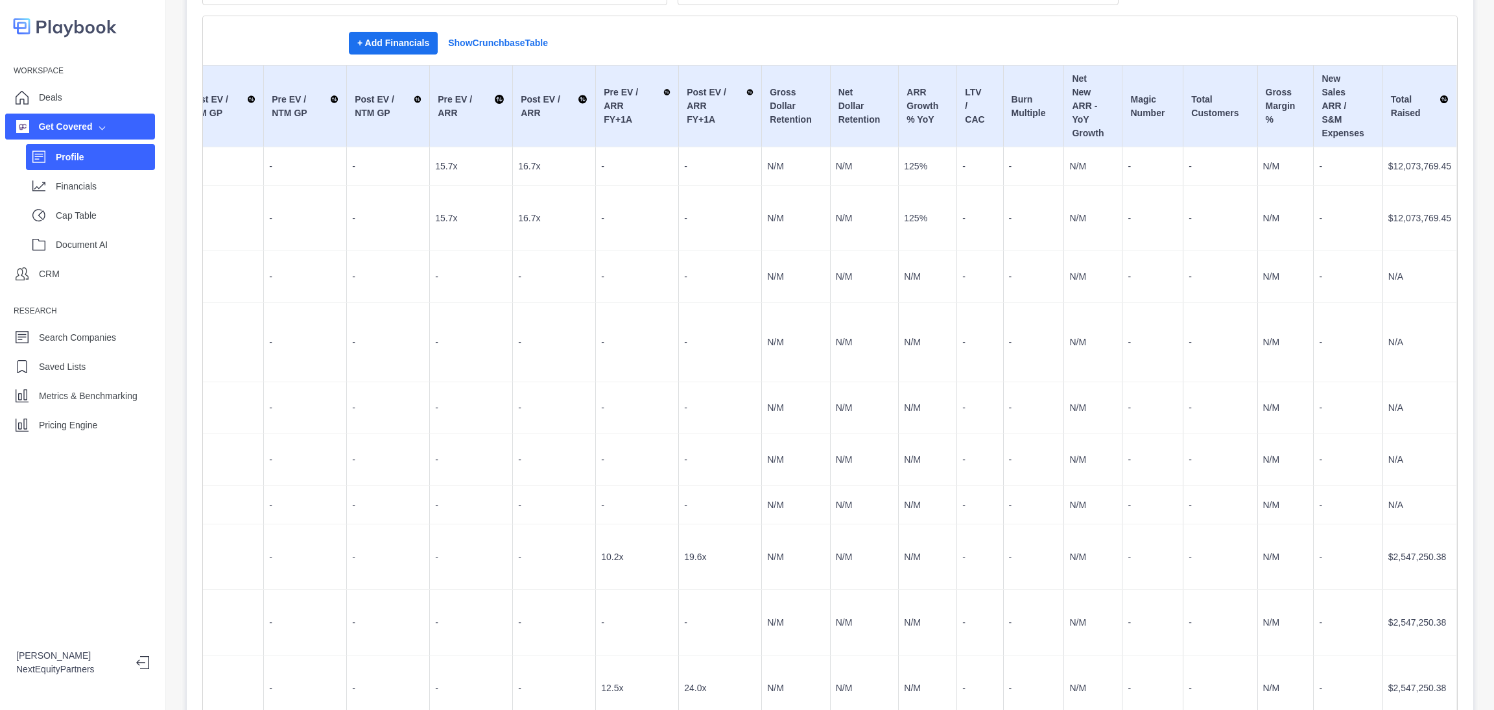
click at [99, 160] on p "Profile" at bounding box center [105, 157] width 99 height 14
click at [100, 109] on div "Deals" at bounding box center [80, 97] width 150 height 26
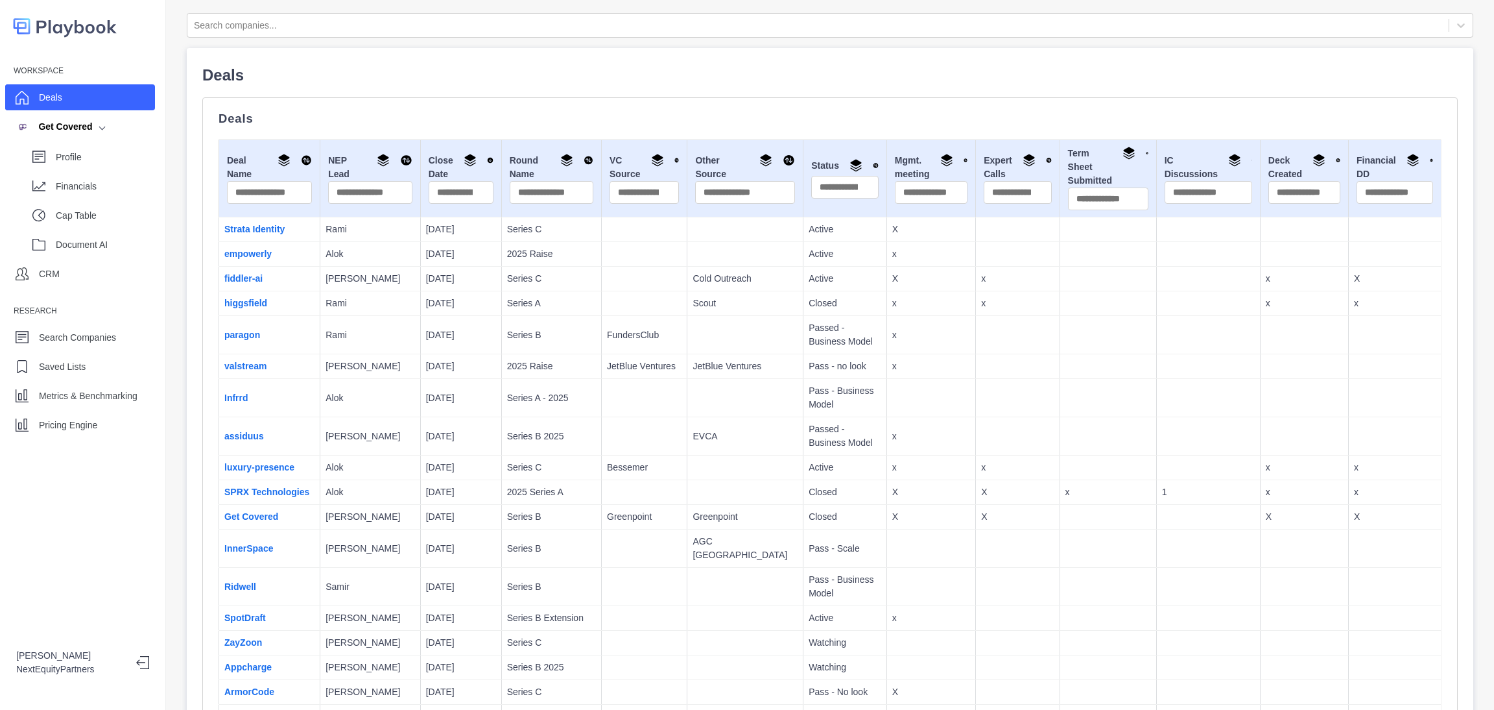
click at [141, 409] on div "Workspace Deals Get Covered Profile Financials Cap Table Document AI CRM Resear…" at bounding box center [82, 248] width 165 height 377
click at [139, 422] on div "Pricing Engine" at bounding box center [80, 425] width 150 height 26
